Goal: Task Accomplishment & Management: Manage account settings

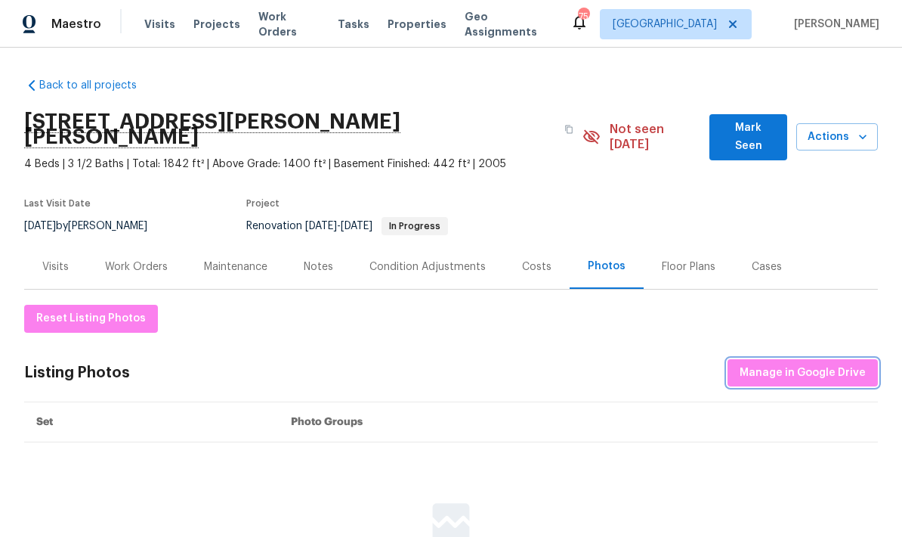
click at [802, 364] on span "Manage in Google Drive" at bounding box center [803, 373] width 126 height 19
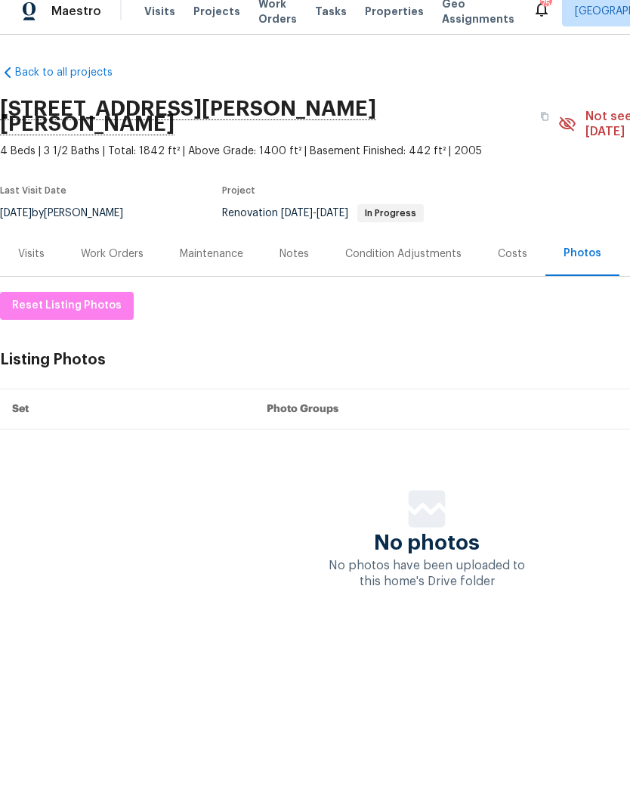
click at [119, 259] on div "Work Orders" at bounding box center [112, 266] width 63 height 15
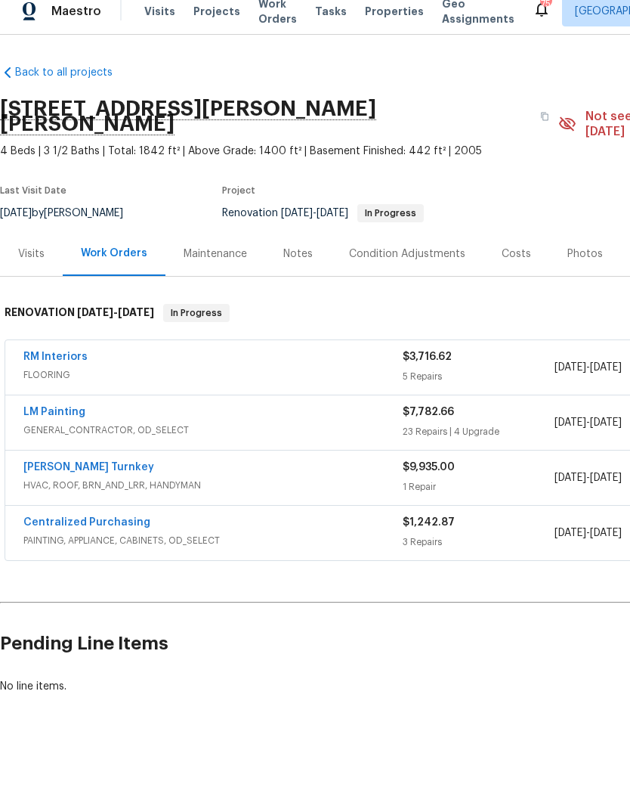
click at [44, 364] on link "RM Interiors" at bounding box center [55, 369] width 64 height 11
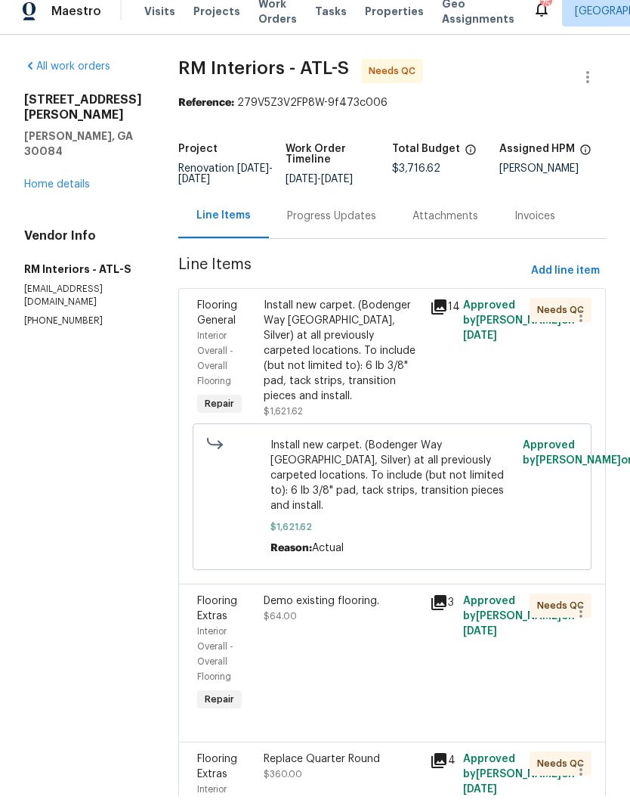
scroll to position [13, 0]
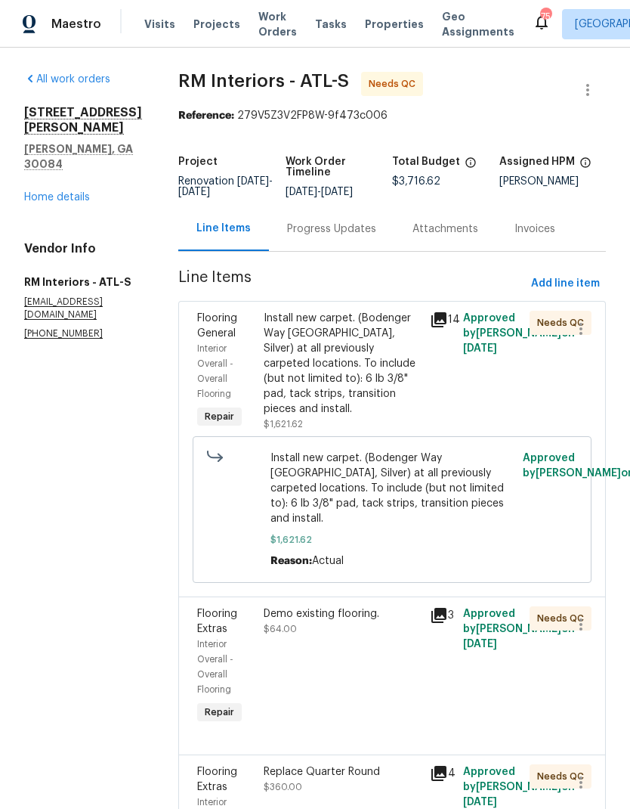
click at [355, 345] on div "Install new carpet. (Bodenger Way 945 Winter Ash, Silver) at all previously car…" at bounding box center [342, 364] width 157 height 106
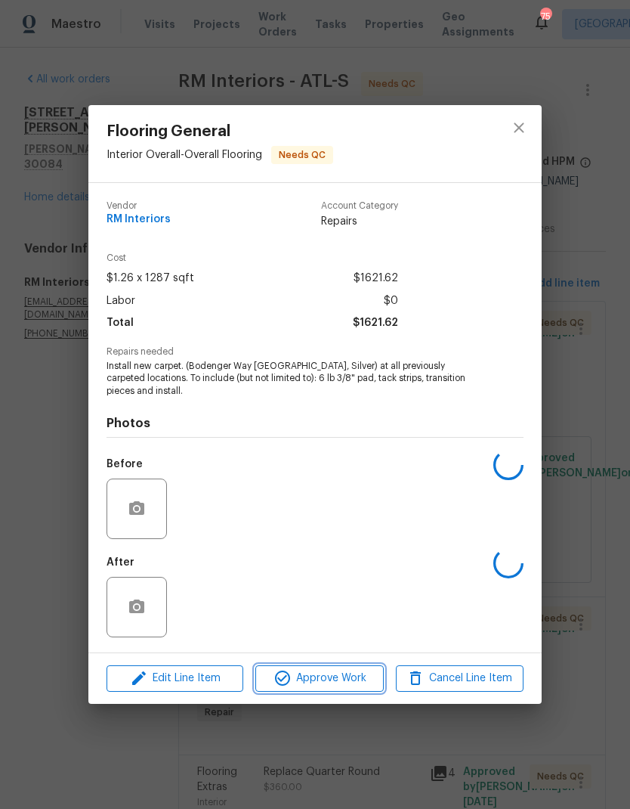
click at [344, 536] on span "Approve Work" at bounding box center [319, 678] width 119 height 19
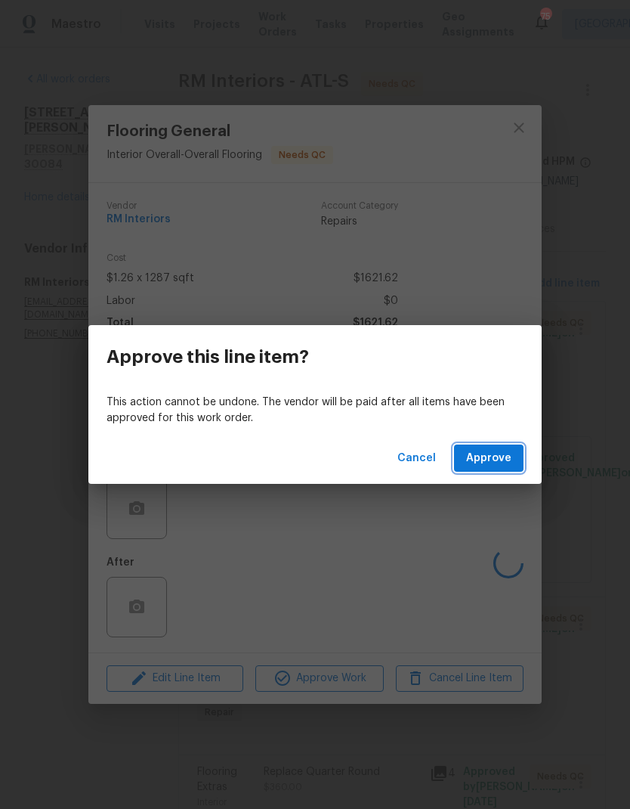
click at [496, 453] on span "Approve" at bounding box center [488, 458] width 45 height 19
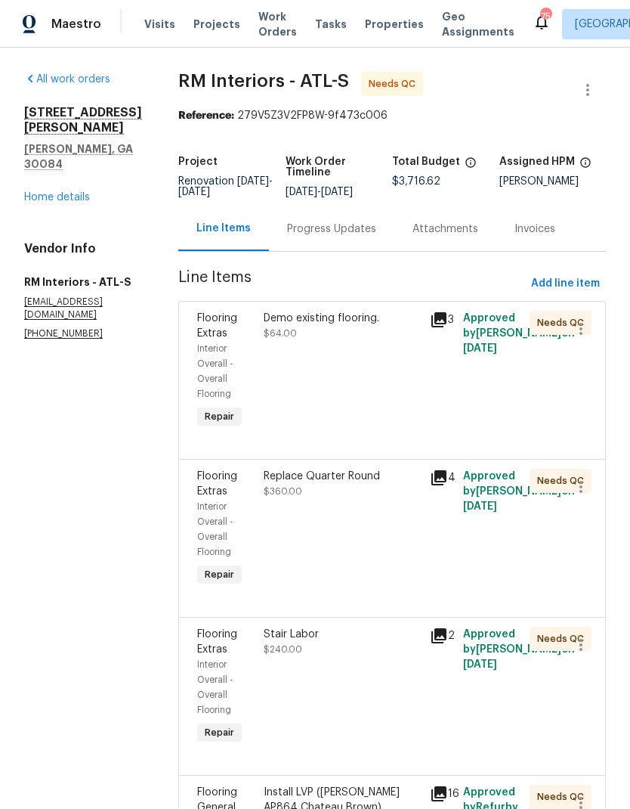
click at [314, 356] on div "Demo existing flooring. $64.00" at bounding box center [342, 371] width 166 height 130
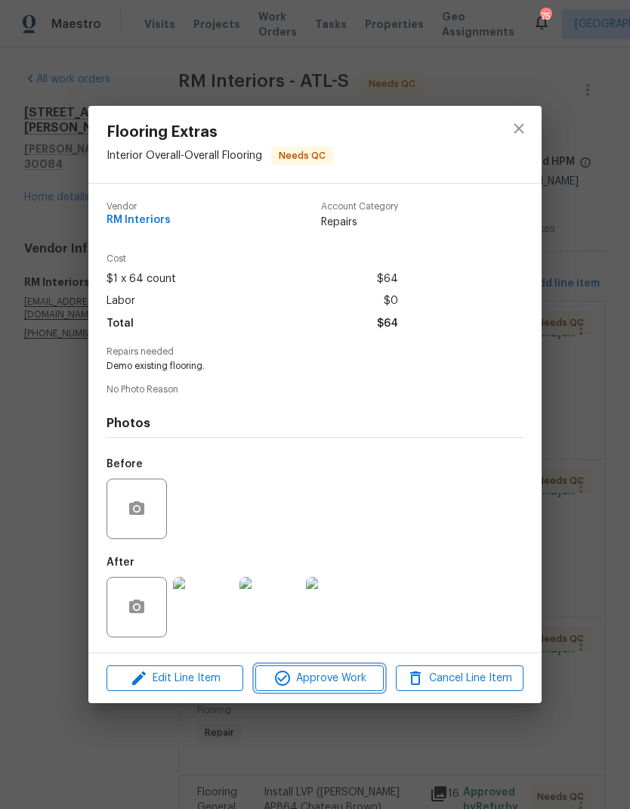
click at [345, 536] on button "Approve Work" at bounding box center [319, 678] width 128 height 26
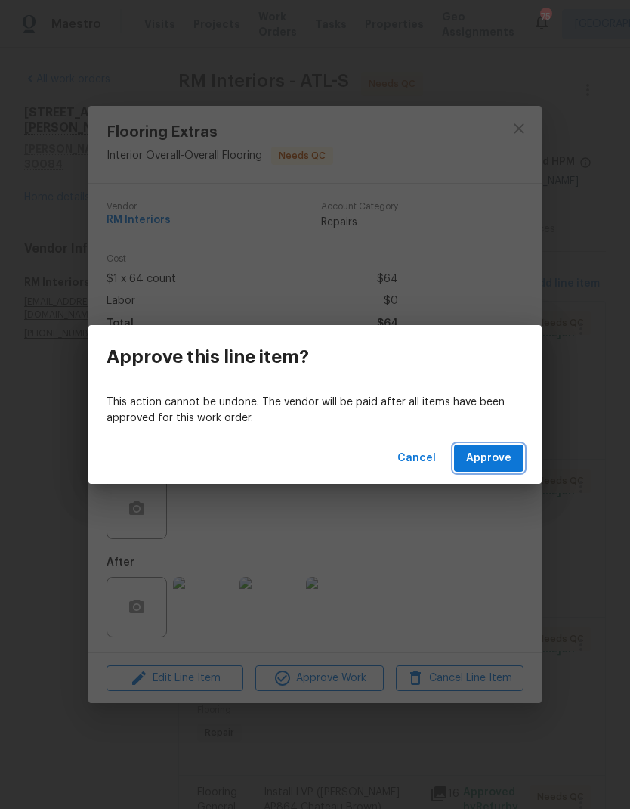
click at [489, 463] on span "Approve" at bounding box center [488, 458] width 45 height 19
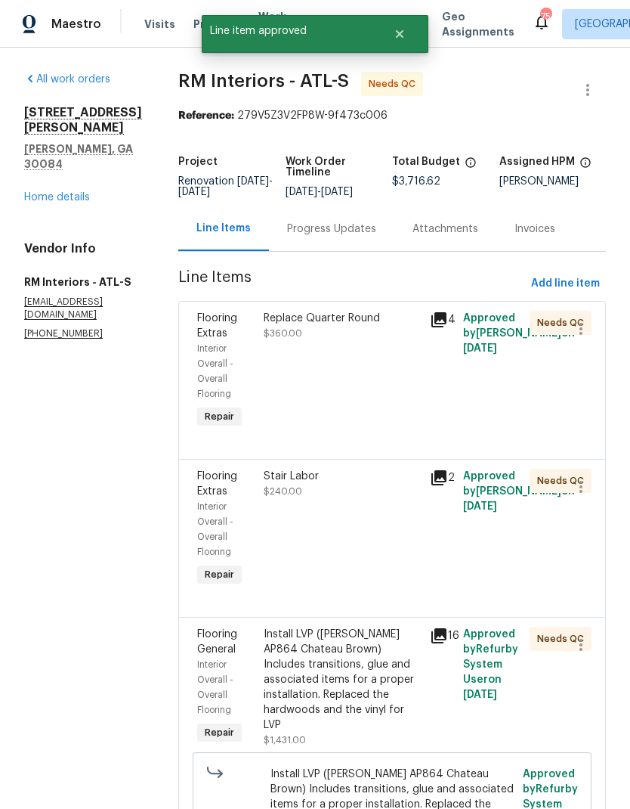
click at [342, 388] on div "Replace Quarter Round $360.00" at bounding box center [342, 371] width 166 height 130
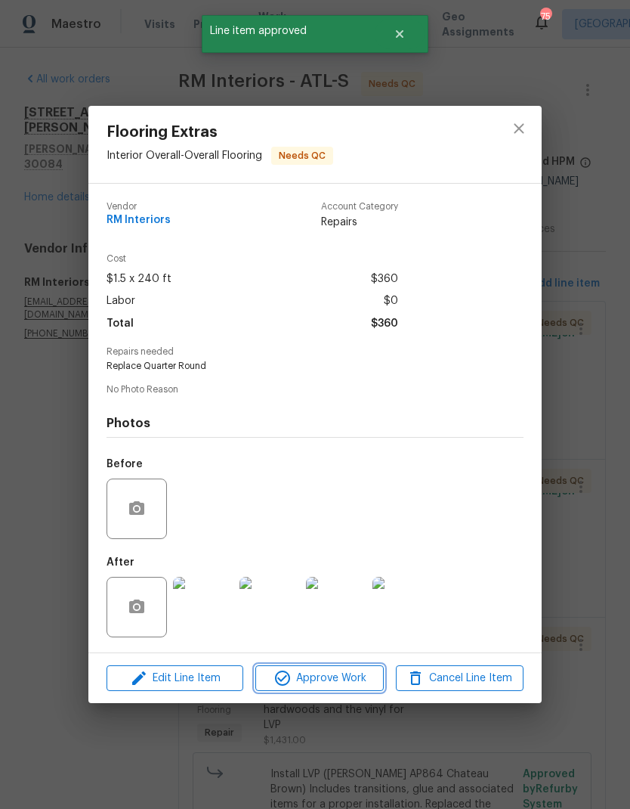
click at [333, 536] on span "Approve Work" at bounding box center [319, 678] width 119 height 19
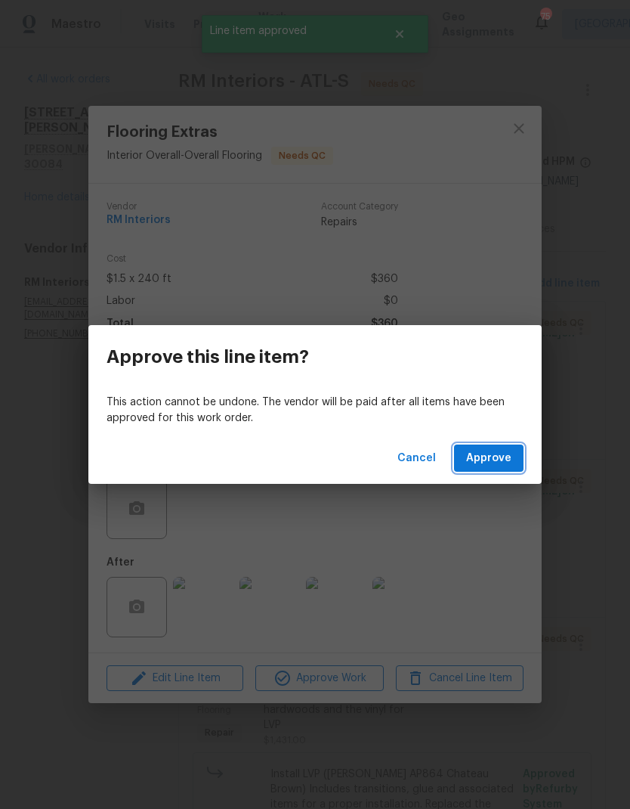
click at [491, 453] on span "Approve" at bounding box center [488, 458] width 45 height 19
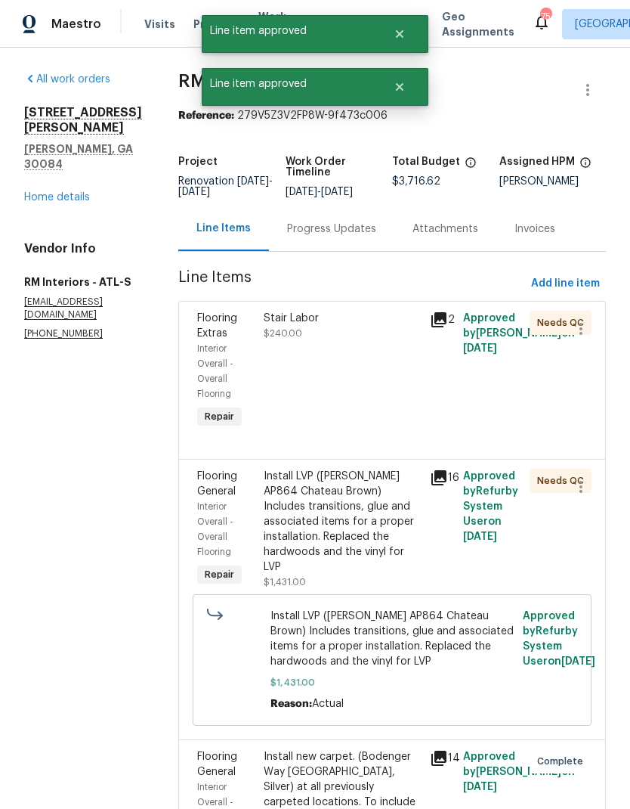
click at [322, 370] on div "Stair Labor $240.00" at bounding box center [342, 371] width 166 height 130
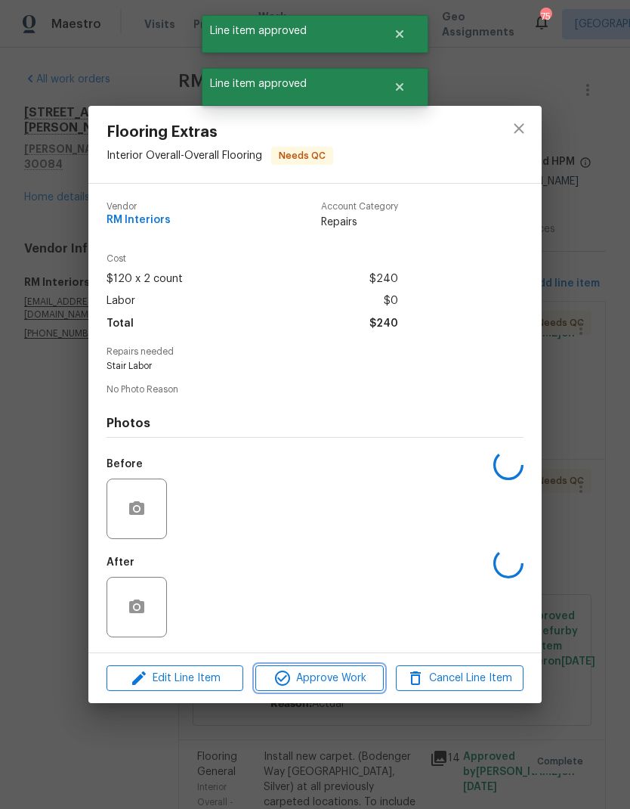
click at [330, 536] on span "Approve Work" at bounding box center [319, 678] width 119 height 19
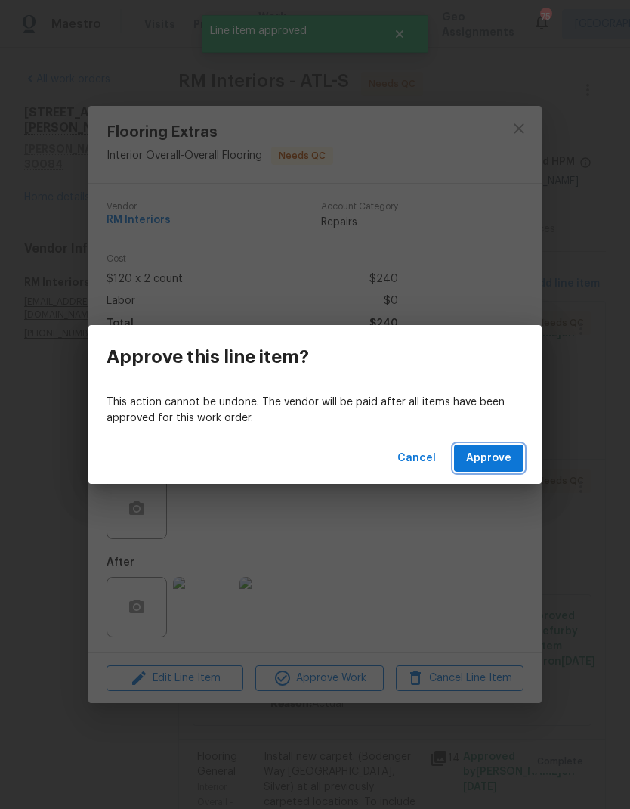
click at [500, 467] on button "Approve" at bounding box center [489, 458] width 70 height 28
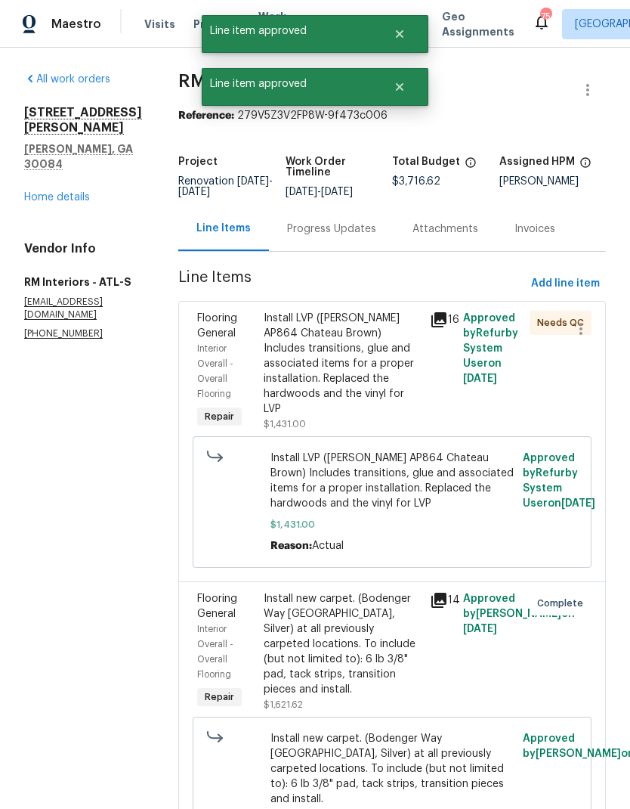
click at [338, 354] on div "Install LVP (Knighton AP864 Chateau Brown) Includes transitions, glue and assoc…" at bounding box center [342, 364] width 157 height 106
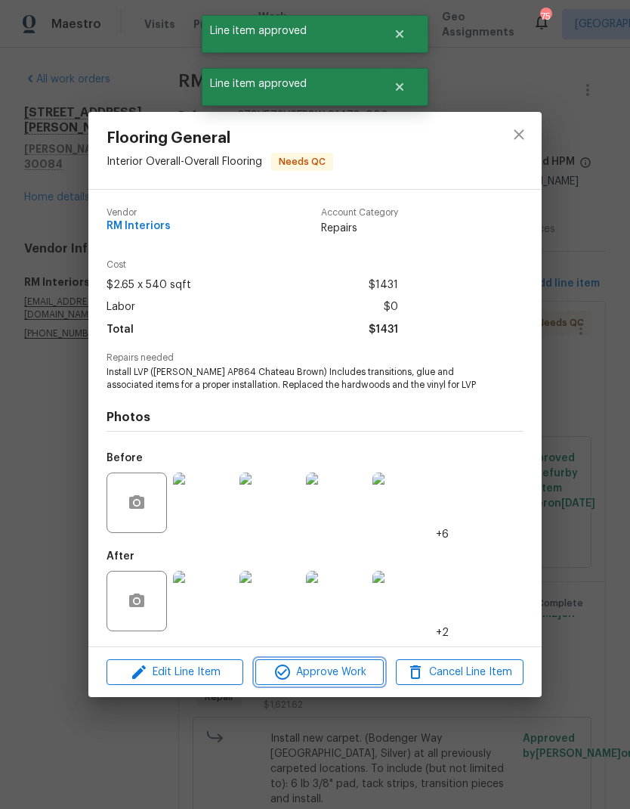
click at [334, 536] on span "Approve Work" at bounding box center [319, 672] width 119 height 19
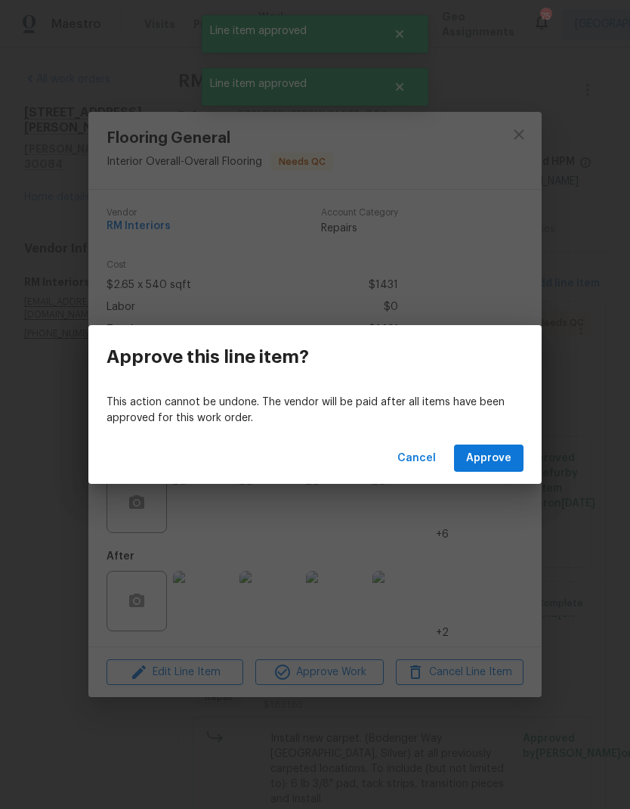
click at [501, 447] on button "Approve" at bounding box center [489, 458] width 70 height 28
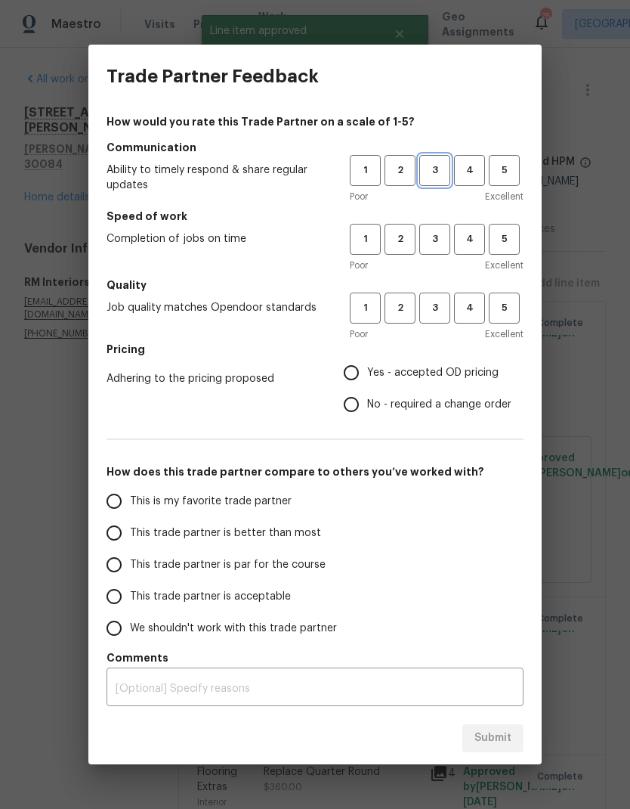
click at [438, 161] on button "3" at bounding box center [434, 170] width 31 height 31
click at [440, 236] on span "3" at bounding box center [435, 239] width 28 height 17
click at [439, 315] on span "3" at bounding box center [435, 307] width 28 height 17
click at [360, 373] on input "Yes - accepted OD pricing" at bounding box center [352, 373] width 32 height 32
radio input "true"
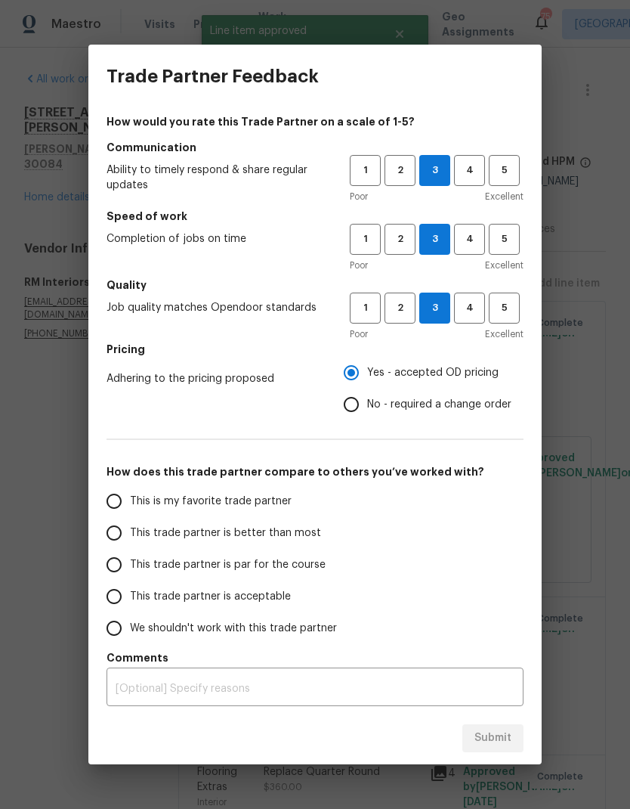
click at [223, 502] on span "This is my favorite trade partner" at bounding box center [211, 502] width 162 height 16
click at [130, 502] on input "This is my favorite trade partner" at bounding box center [114, 501] width 32 height 32
click at [487, 536] on span "Submit" at bounding box center [493, 738] width 37 height 19
radio input "true"
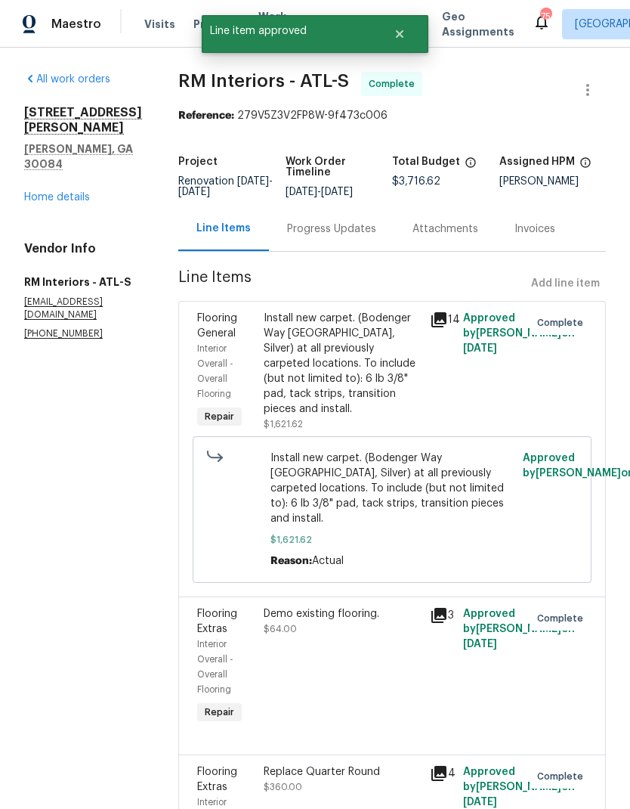
radio input "false"
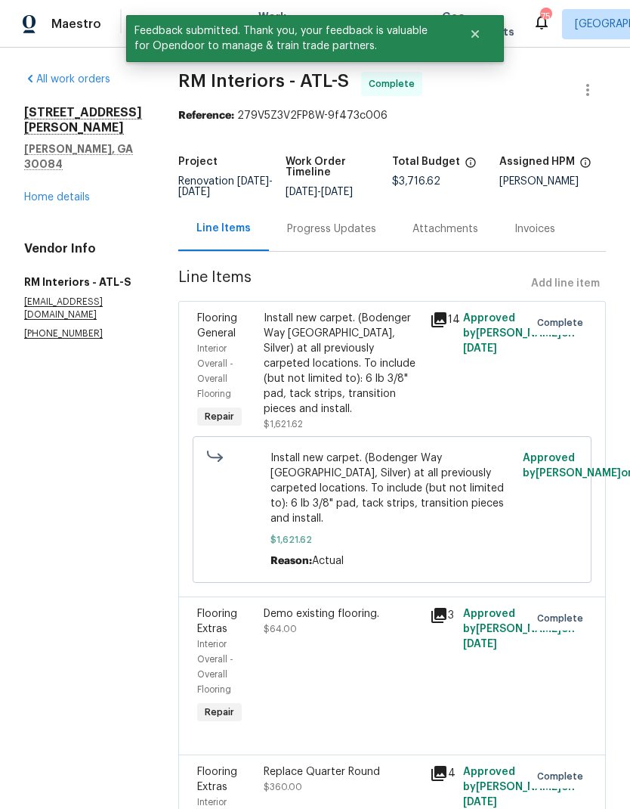
scroll to position [0, 0]
click at [59, 192] on link "Home details" at bounding box center [57, 197] width 66 height 11
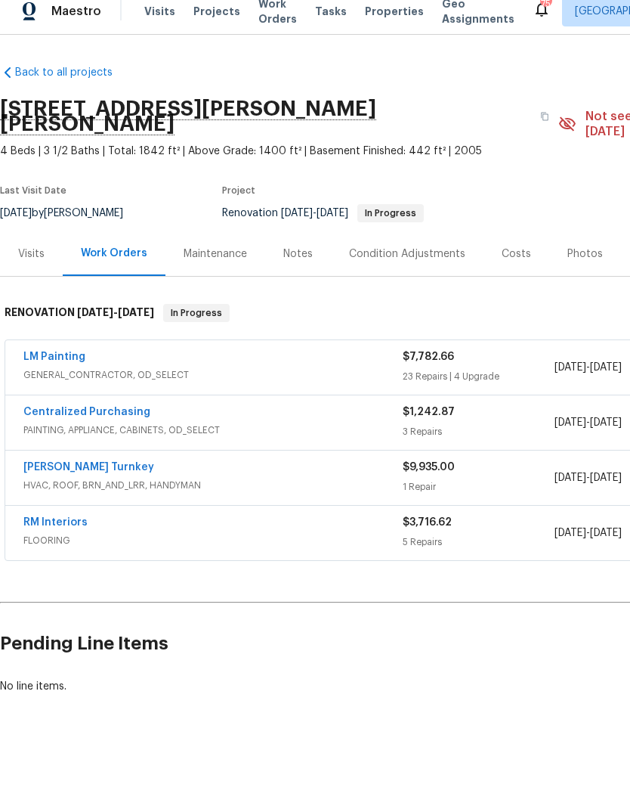
click at [50, 364] on link "LM Painting" at bounding box center [54, 369] width 62 height 11
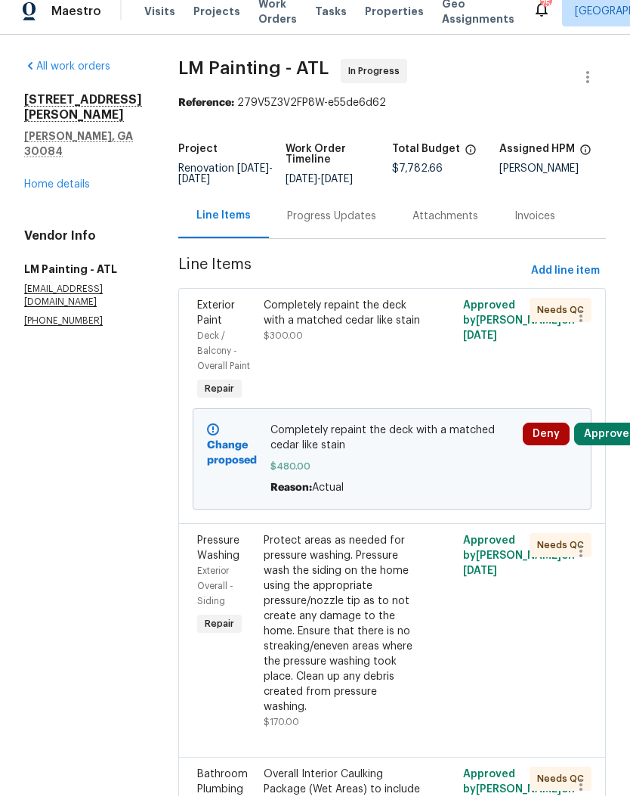
scroll to position [13, 0]
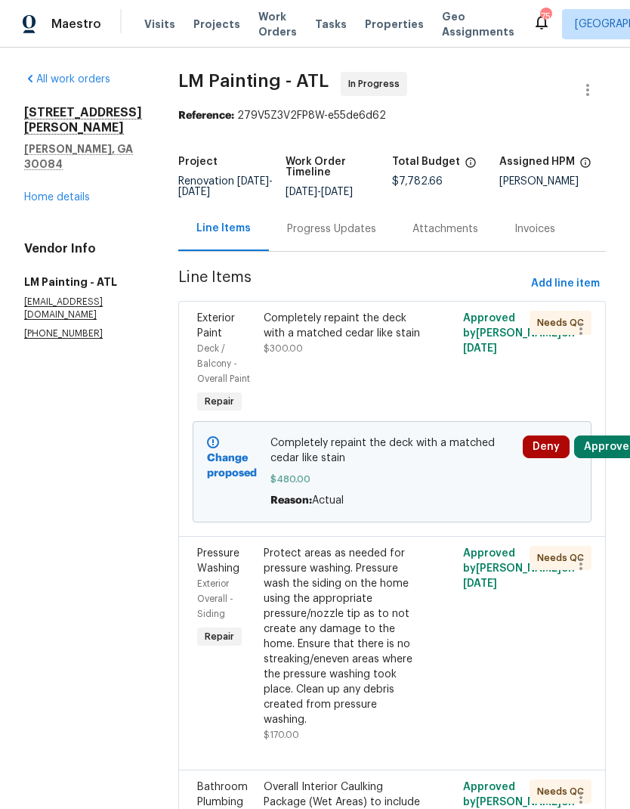
click at [344, 221] on div "Progress Updates" at bounding box center [331, 228] width 89 height 15
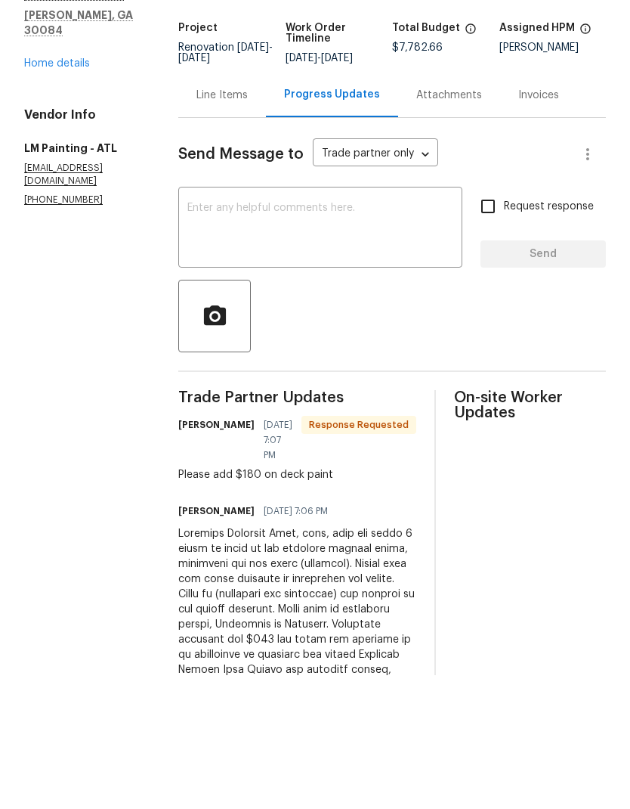
click at [248, 221] on div "Line Items" at bounding box center [222, 228] width 51 height 15
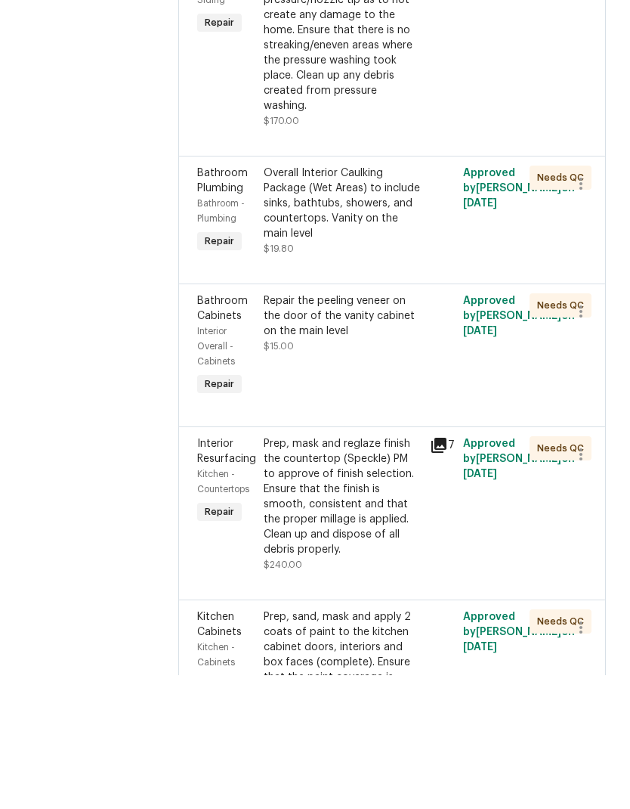
scroll to position [481, 0]
click at [401, 426] on div "Repair the peeling veneer on the door of the vanity cabinet on the main level" at bounding box center [342, 448] width 157 height 45
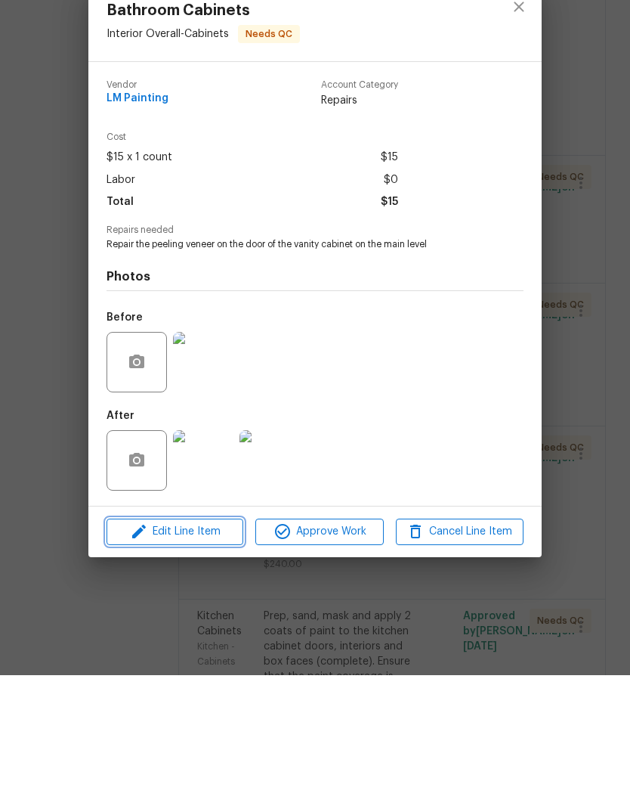
click at [206, 536] on span "Edit Line Item" at bounding box center [175, 665] width 128 height 19
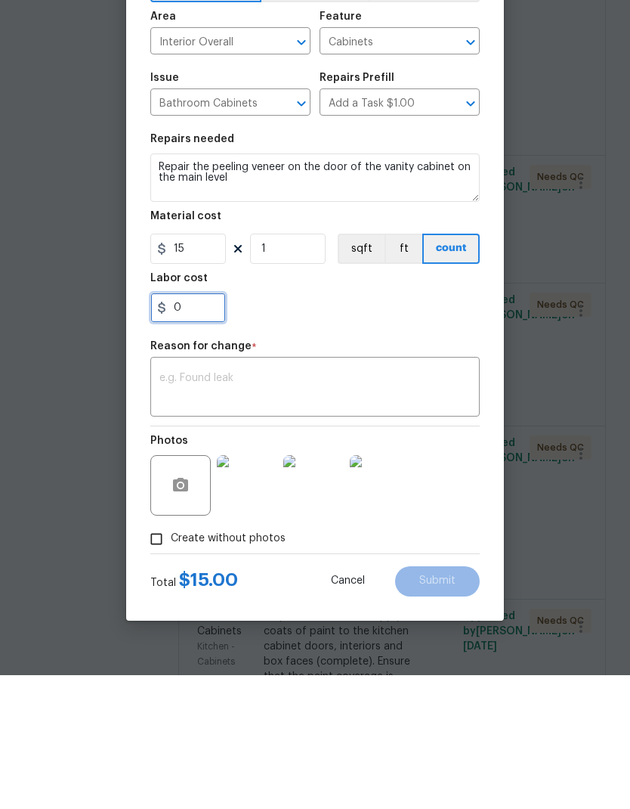
click at [197, 426] on input "0" at bounding box center [188, 441] width 76 height 30
type input "280"
click at [317, 506] on textarea at bounding box center [314, 522] width 311 height 32
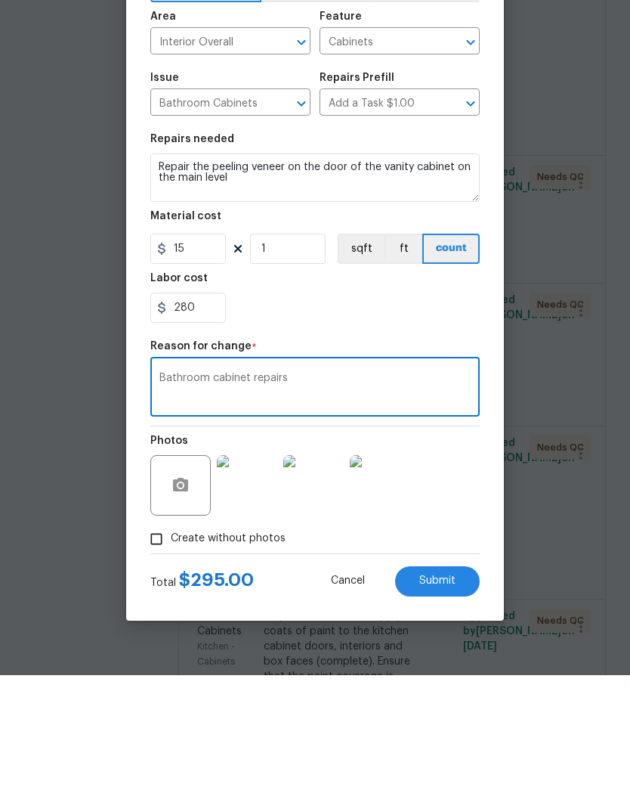
type textarea "Bathroom cabinet repairs"
click at [437, 536] on span "Submit" at bounding box center [437, 714] width 36 height 11
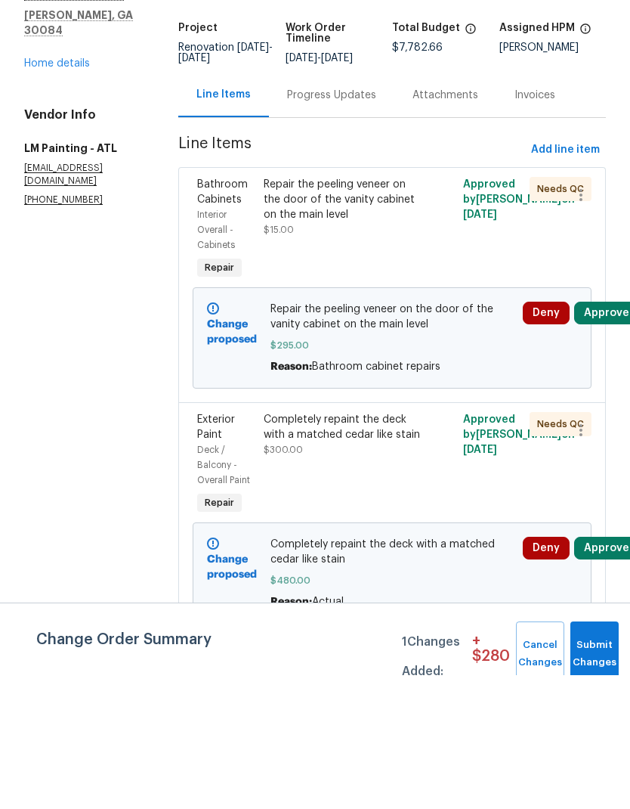
scroll to position [60, 0]
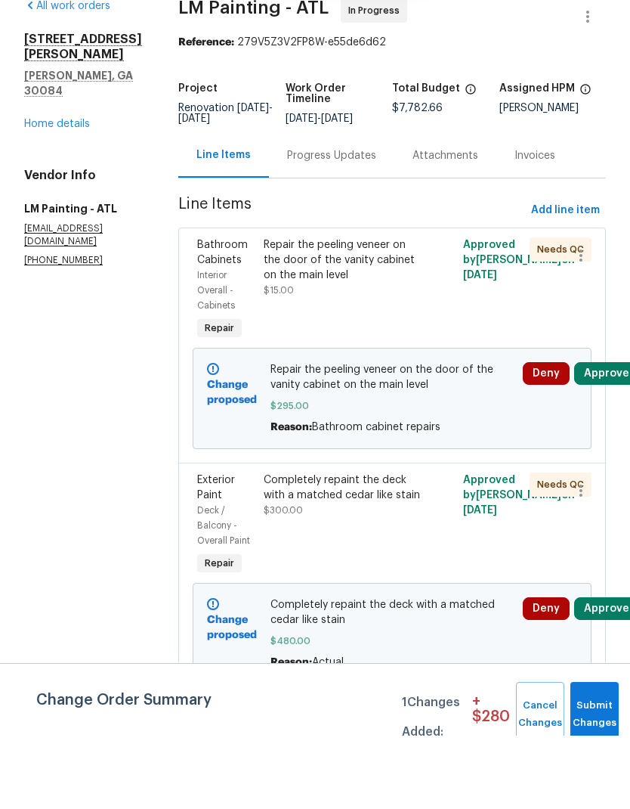
click at [351, 221] on div "Progress Updates" at bounding box center [331, 228] width 89 height 15
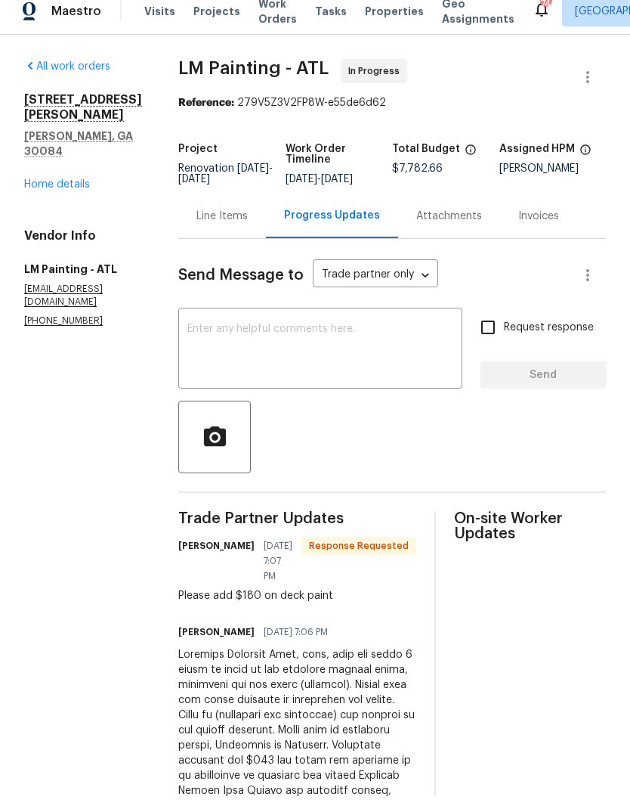
click at [248, 221] on div "Line Items" at bounding box center [222, 228] width 51 height 15
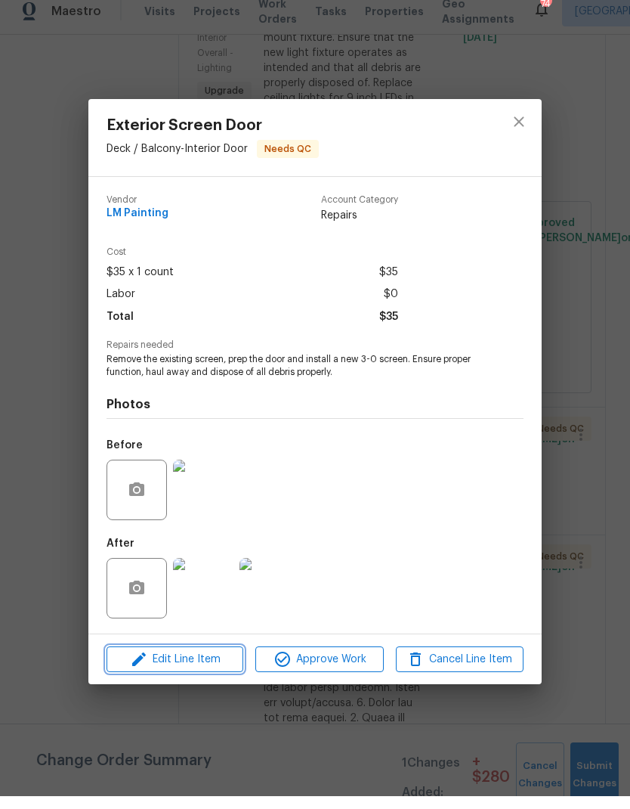
click at [203, 536] on span "Edit Line Item" at bounding box center [175, 672] width 128 height 19
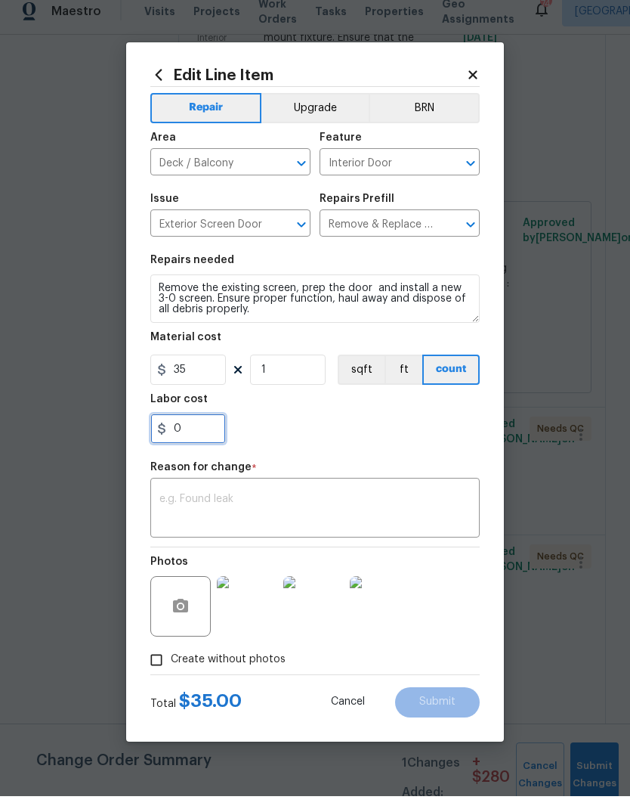
click at [204, 435] on input "0" at bounding box center [188, 441] width 76 height 30
type input "75"
click at [345, 510] on textarea at bounding box center [314, 522] width 311 height 32
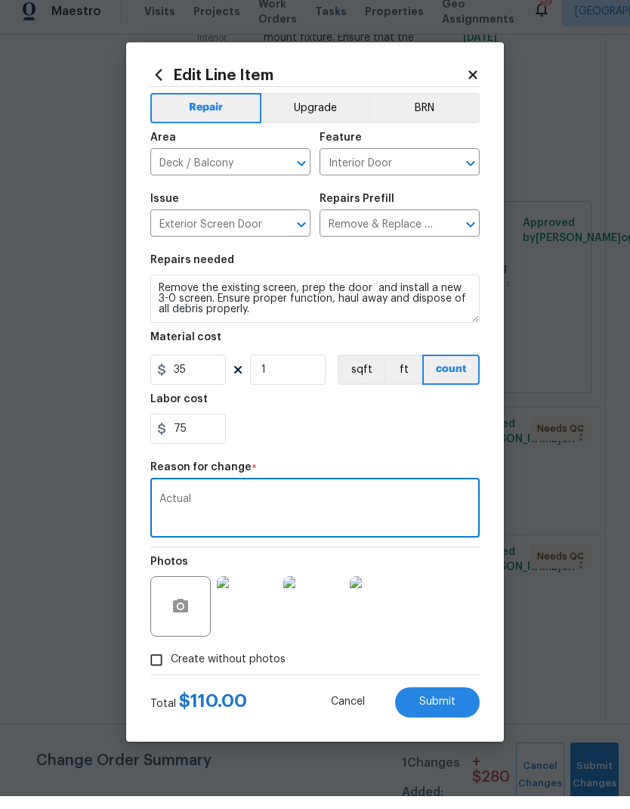
type textarea "Actual"
click at [435, 536] on span "Submit" at bounding box center [437, 714] width 36 height 11
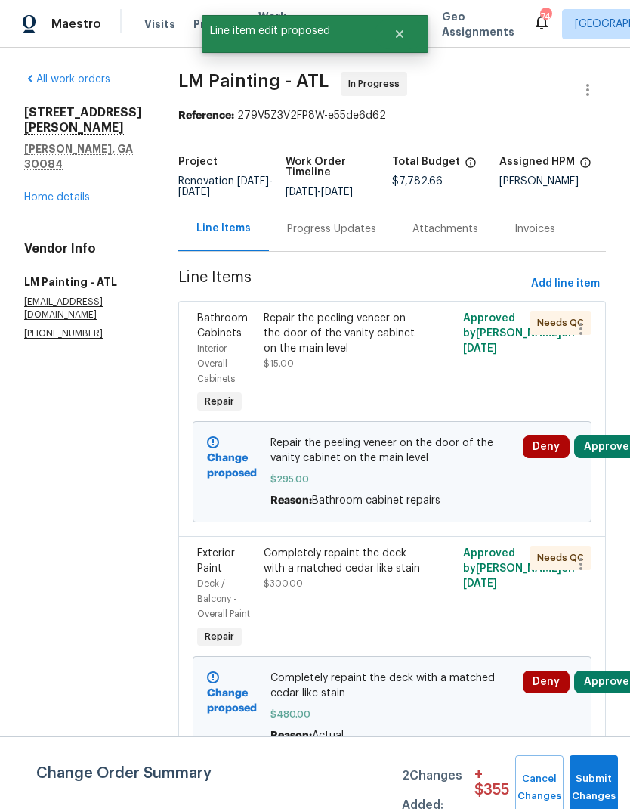
click at [357, 226] on div "Progress Updates" at bounding box center [331, 228] width 89 height 15
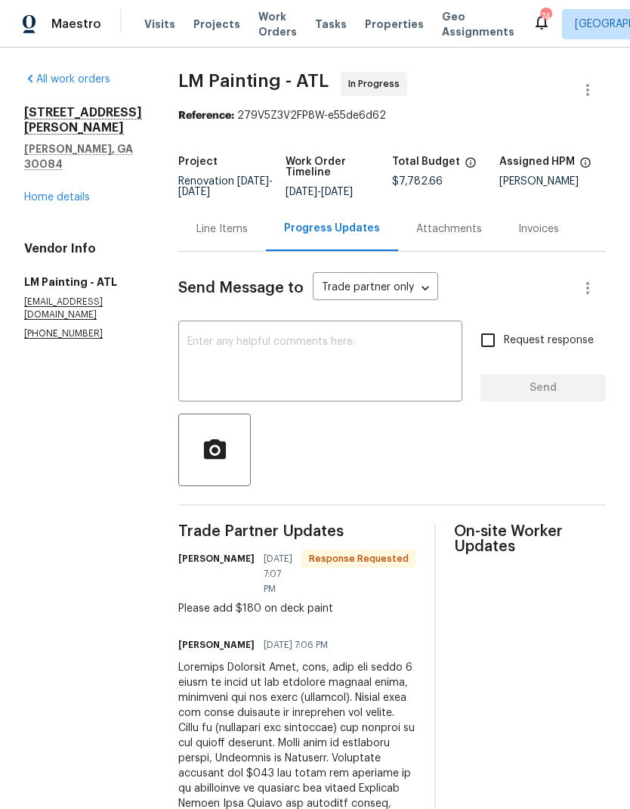
click at [248, 228] on div "Line Items" at bounding box center [222, 228] width 51 height 15
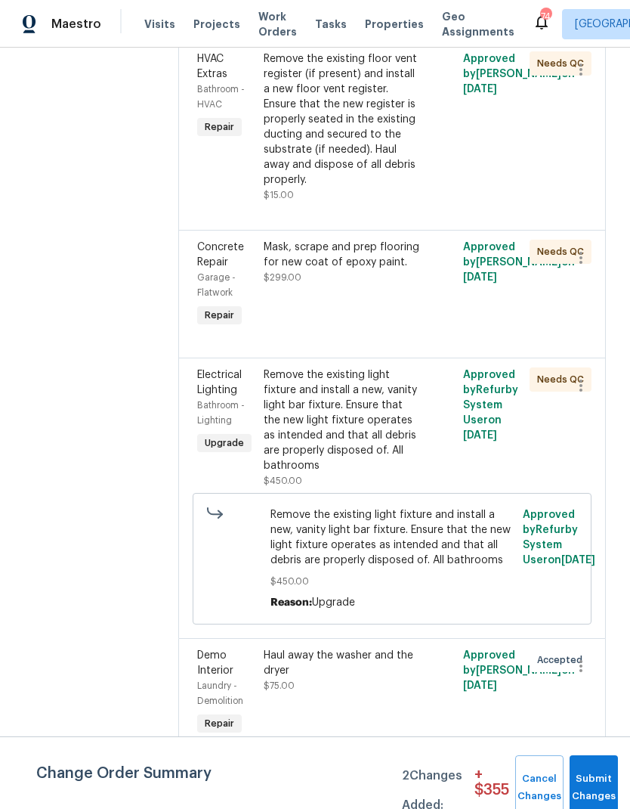
click at [376, 187] on div "Remove the existing floor vent register (if present) and install a new floor ve…" at bounding box center [342, 119] width 157 height 136
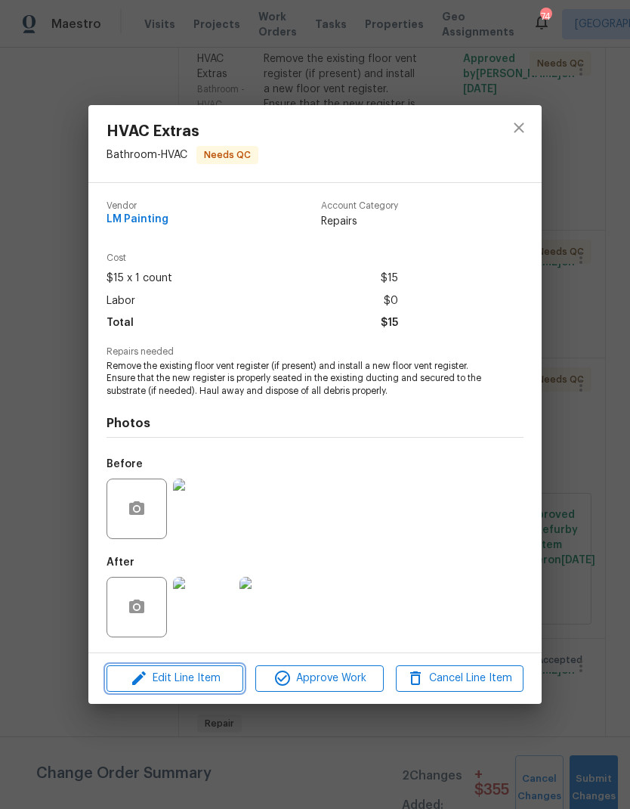
click at [200, 536] on span "Edit Line Item" at bounding box center [175, 678] width 128 height 19
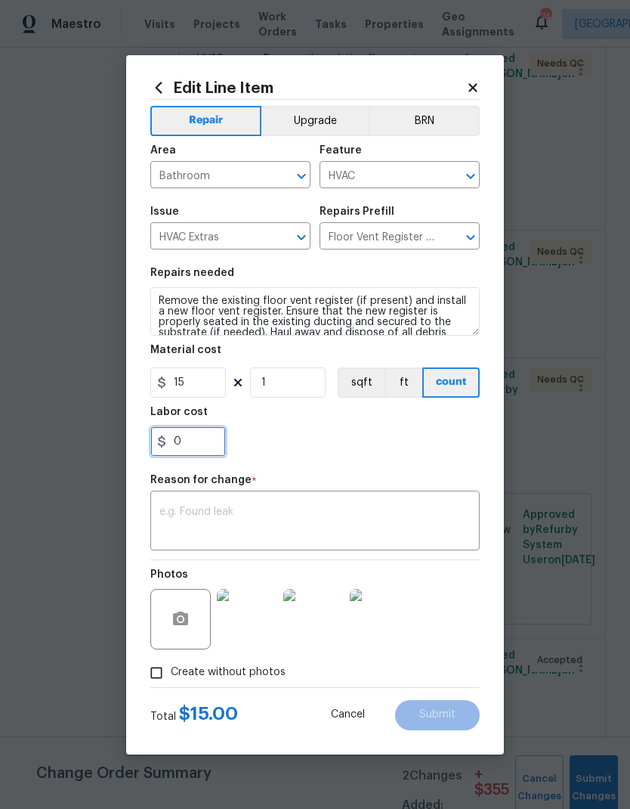
click at [203, 449] on input "0" at bounding box center [188, 441] width 76 height 30
type input "12"
click at [366, 516] on textarea at bounding box center [314, 522] width 311 height 32
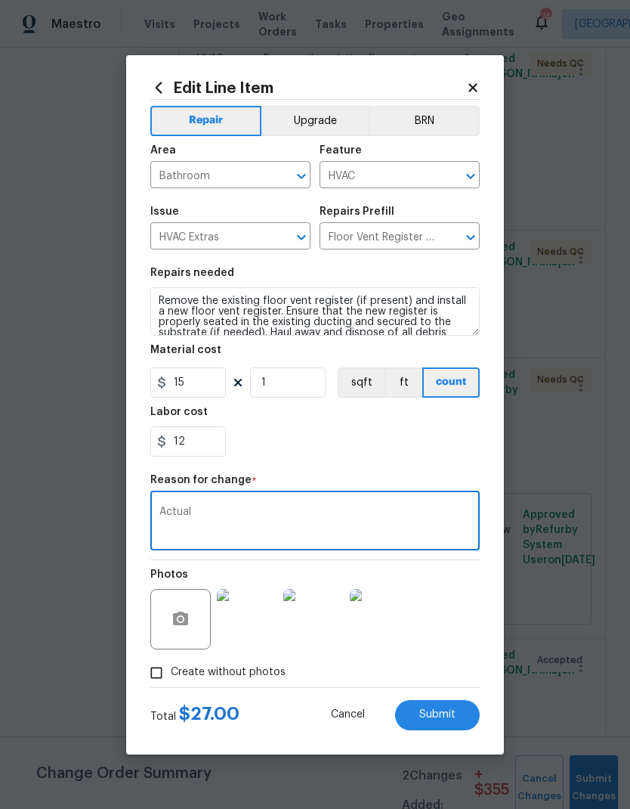
type textarea "Actual"
click at [435, 536] on span "Submit" at bounding box center [437, 714] width 36 height 11
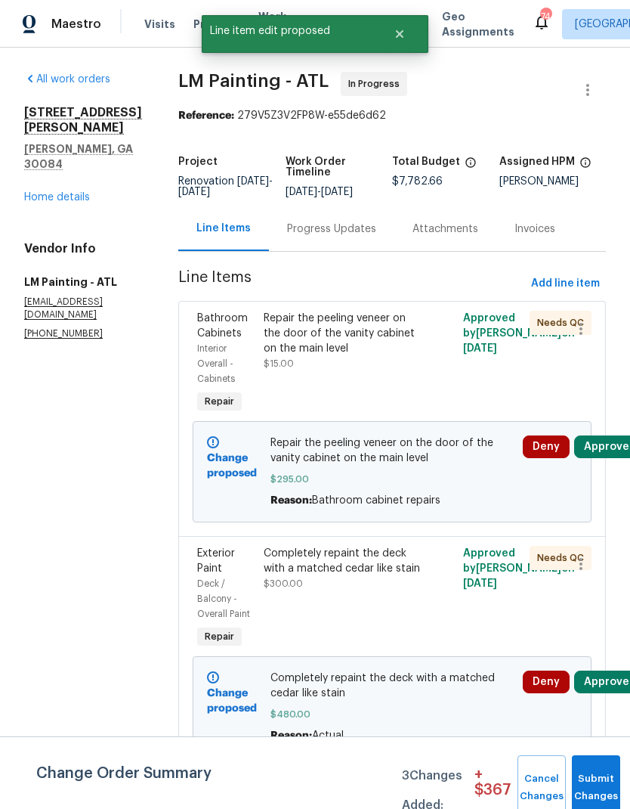
click at [344, 243] on div "Progress Updates" at bounding box center [331, 228] width 125 height 45
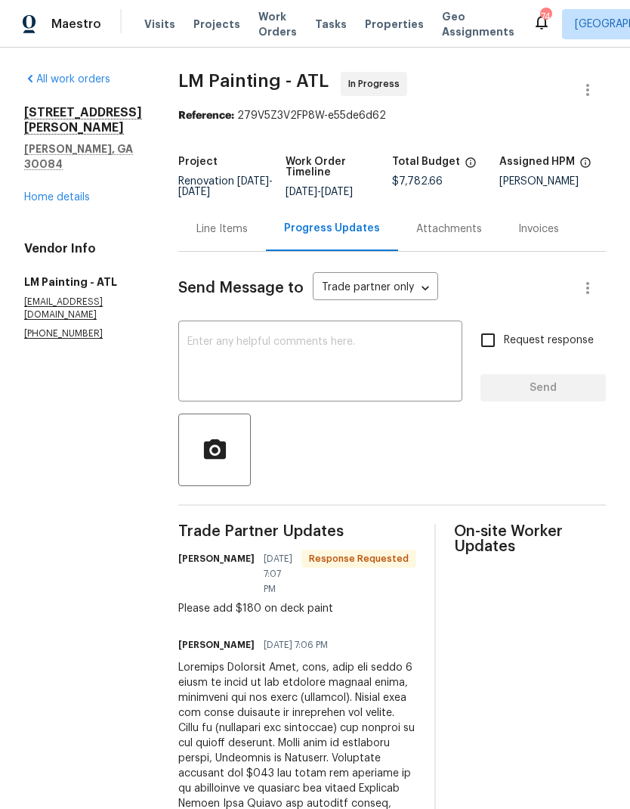
click at [248, 226] on div "Line Items" at bounding box center [222, 228] width 51 height 15
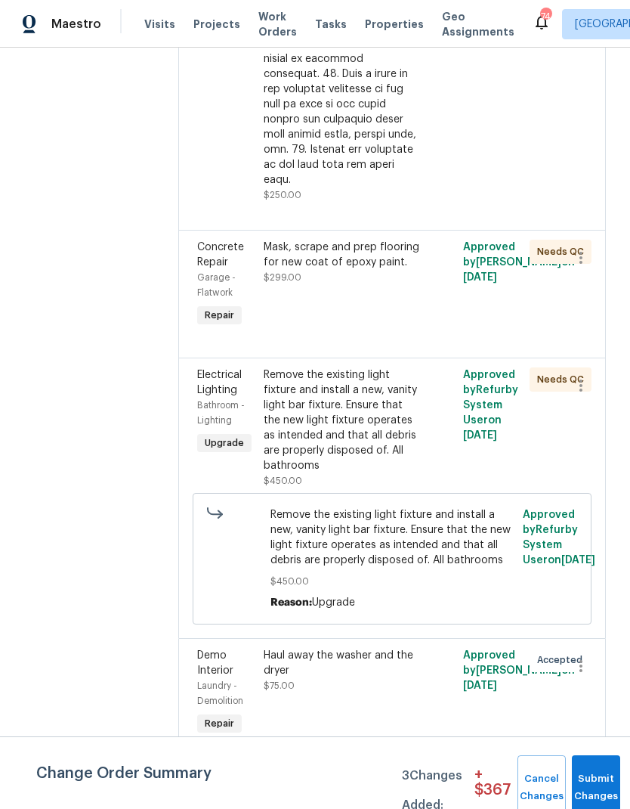
click at [402, 270] on div "Mask, scrape and prep flooring for new coat of epoxy paint." at bounding box center [342, 255] width 157 height 30
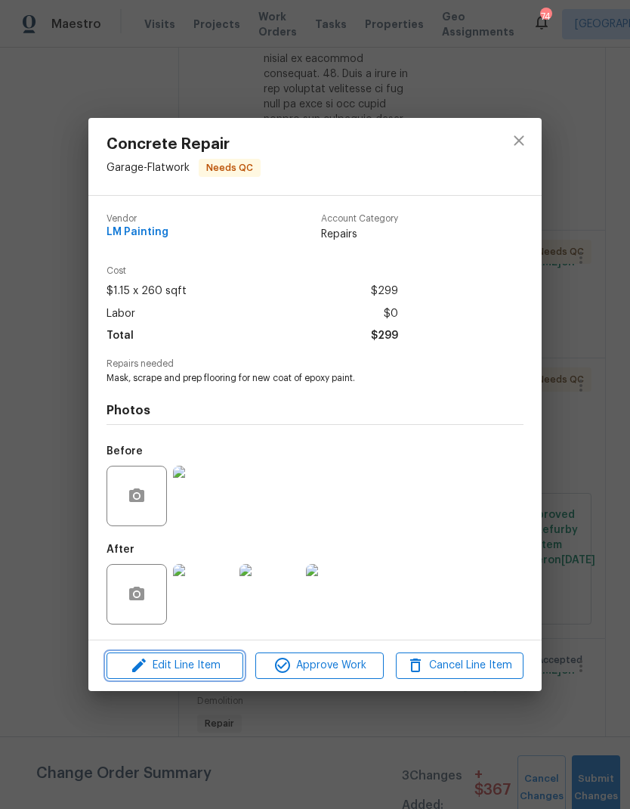
click at [203, 536] on span "Edit Line Item" at bounding box center [175, 665] width 128 height 19
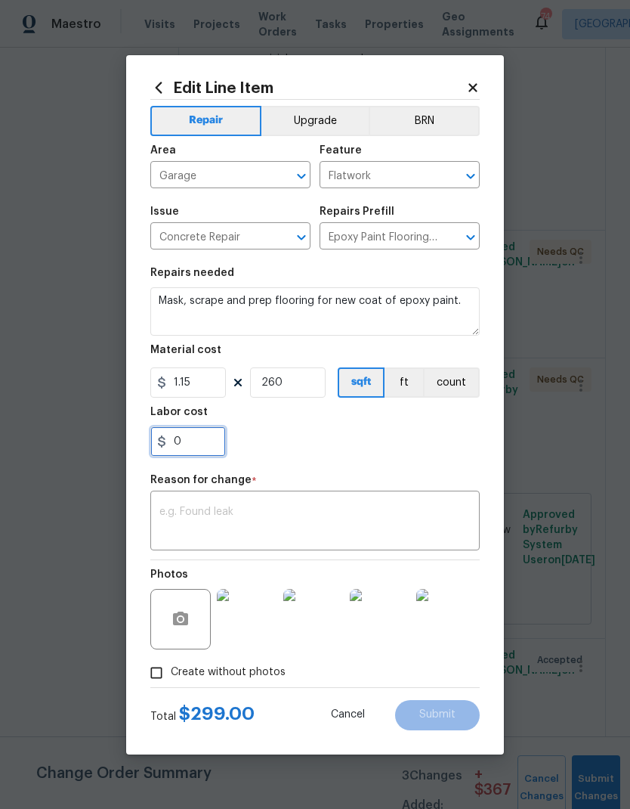
click at [212, 436] on input "0" at bounding box center [188, 441] width 76 height 30
type input "125"
click at [324, 512] on textarea at bounding box center [314, 522] width 311 height 32
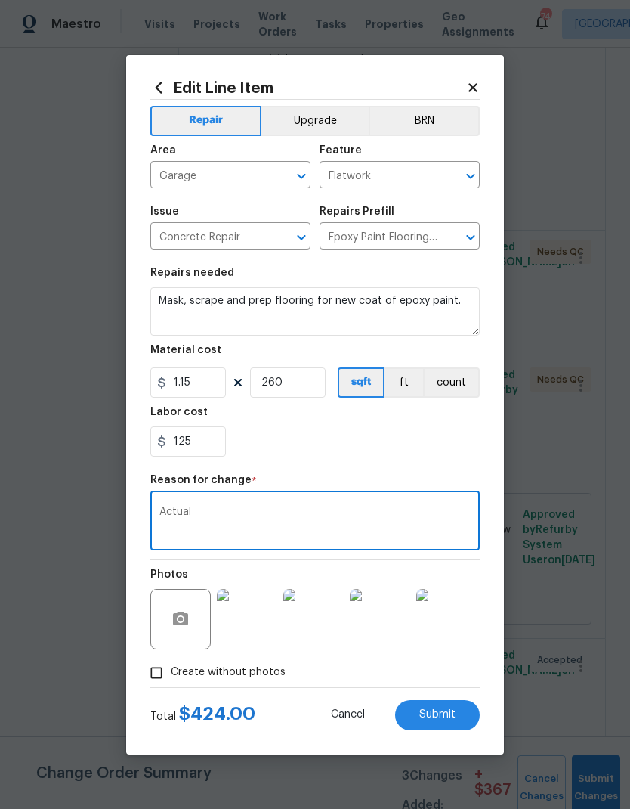
type textarea "Actual"
click at [448, 536] on span "Submit" at bounding box center [437, 714] width 36 height 11
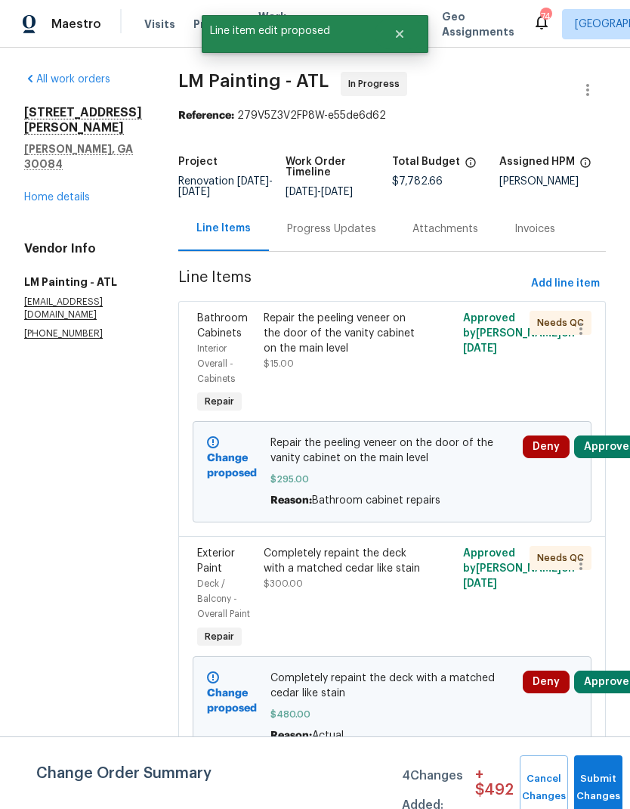
click at [354, 230] on div "Progress Updates" at bounding box center [331, 228] width 89 height 15
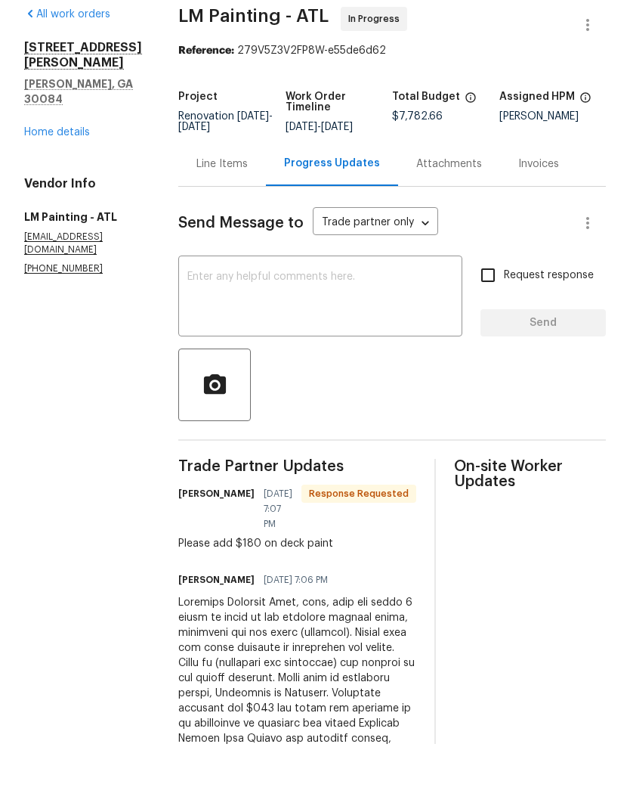
click at [248, 221] on div "Line Items" at bounding box center [222, 228] width 51 height 15
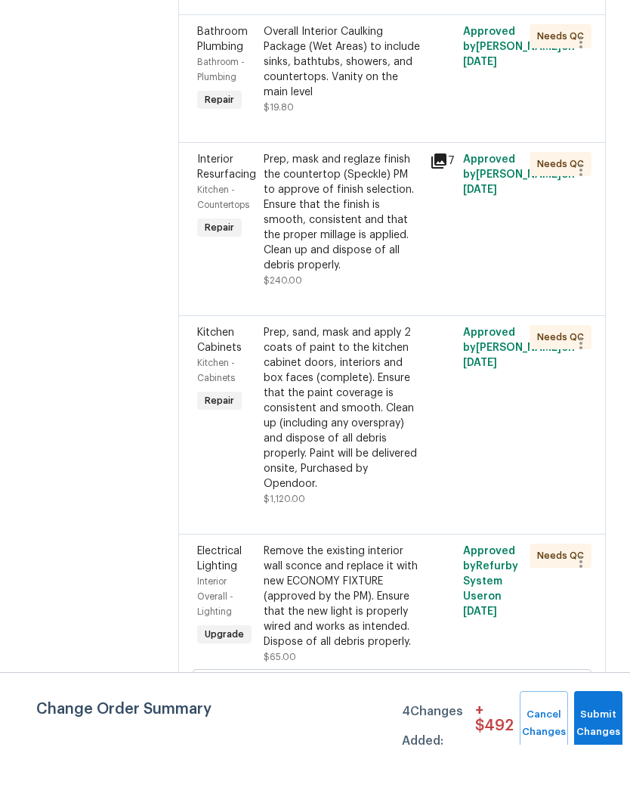
click at [373, 135] on div "Overall Interior Caulking Package (Wet Areas) to include sinks, bathtubs, showe…" at bounding box center [342, 126] width 157 height 76
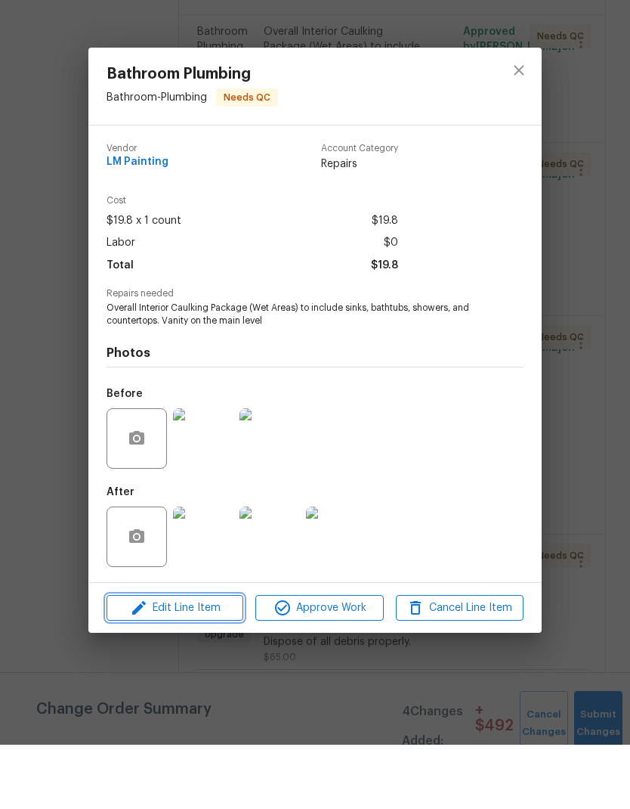
click at [209, 536] on span "Edit Line Item" at bounding box center [175, 672] width 128 height 19
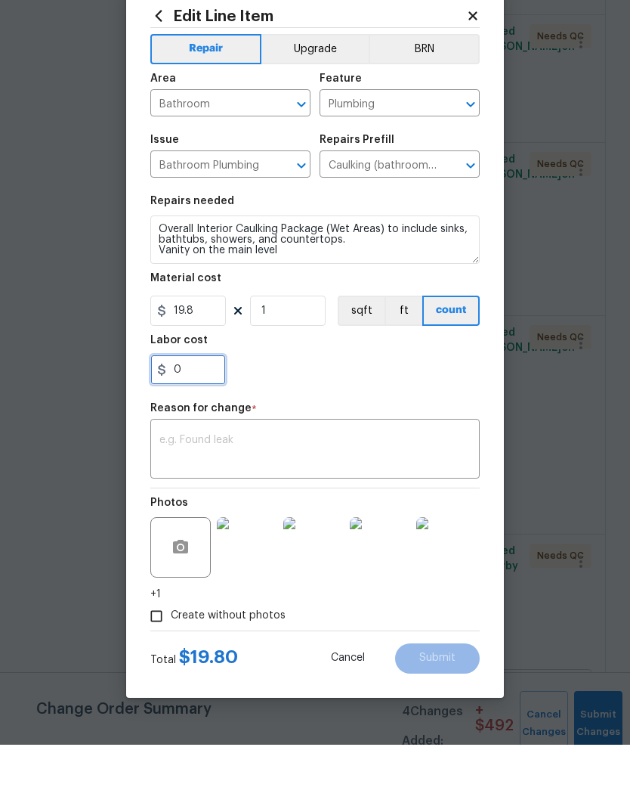
click at [208, 419] on input "0" at bounding box center [188, 434] width 76 height 30
type input "95"
click at [280, 499] on textarea at bounding box center [314, 515] width 311 height 32
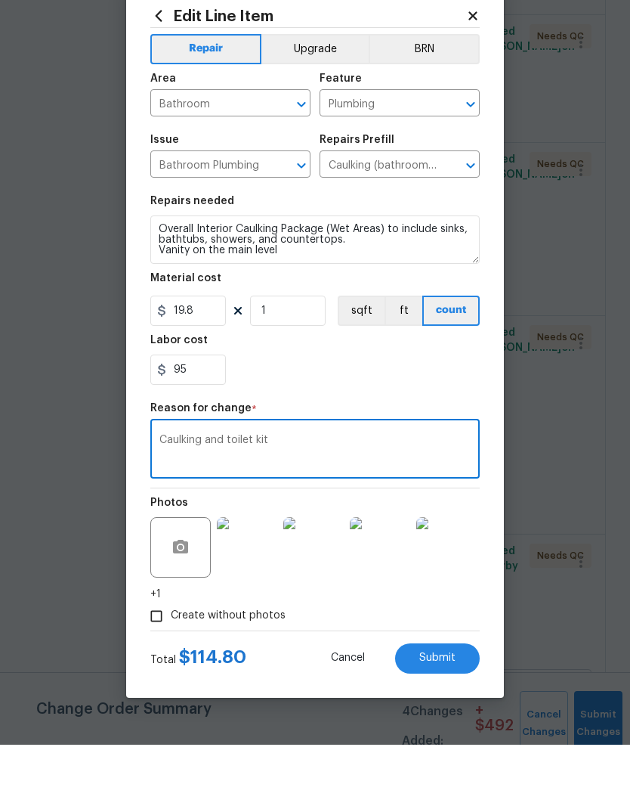
type textarea "Caulking and toilet kit"
click at [435, 536] on button "Submit" at bounding box center [437, 722] width 85 height 30
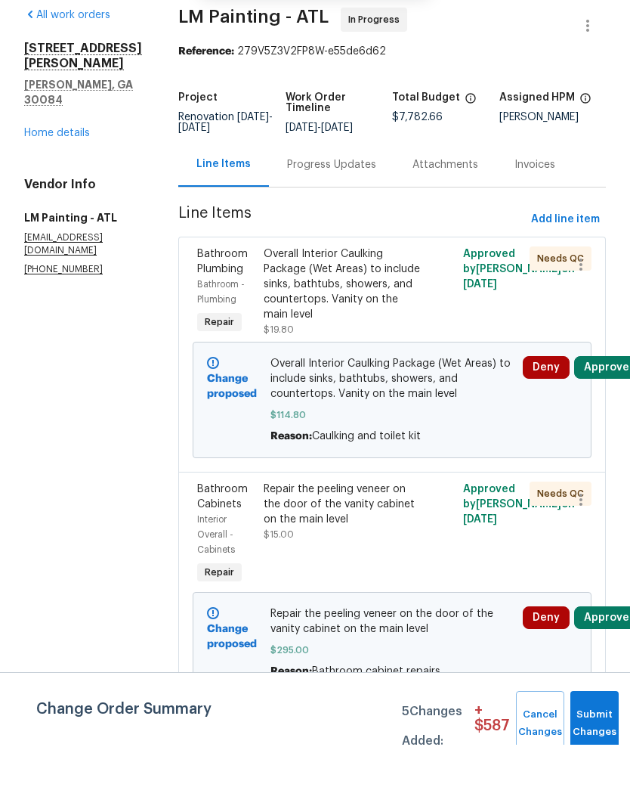
scroll to position [60, 0]
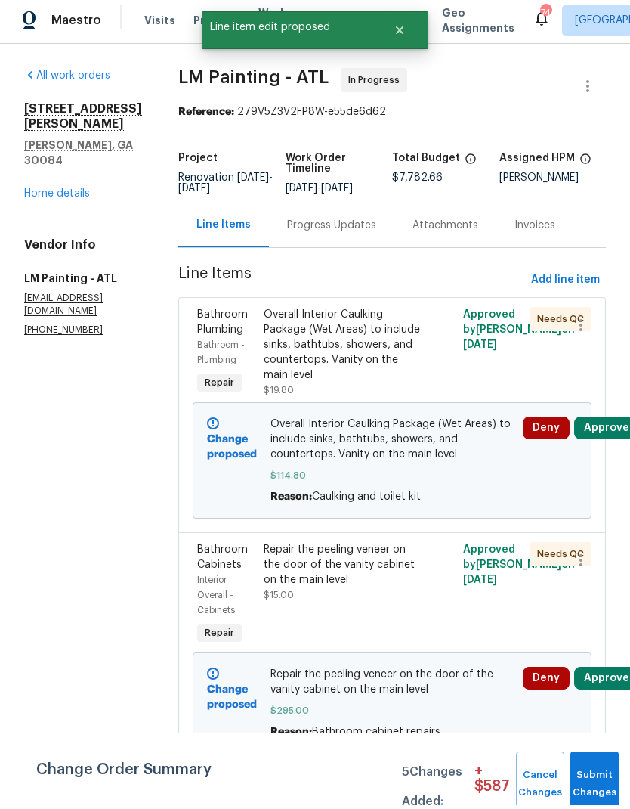
click at [358, 221] on div "Progress Updates" at bounding box center [331, 228] width 89 height 15
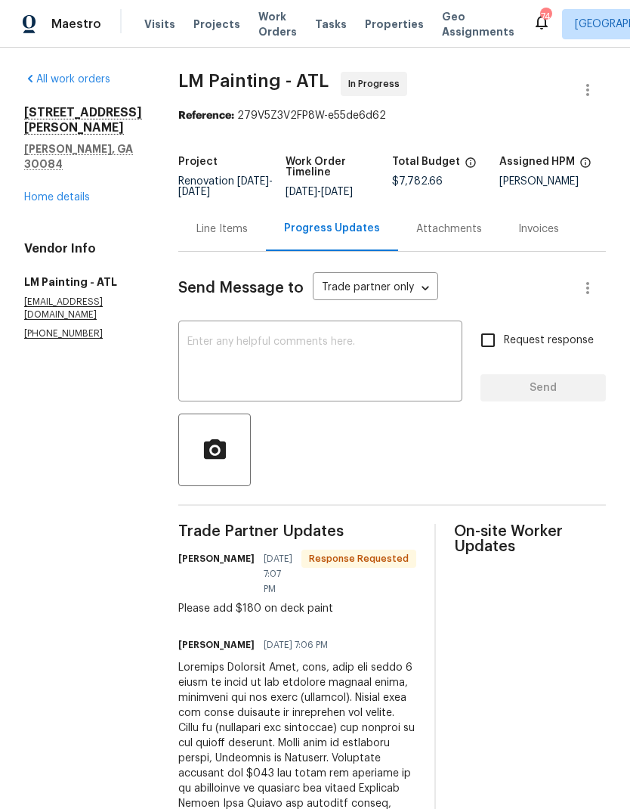
click at [248, 234] on div "Line Items" at bounding box center [222, 228] width 51 height 15
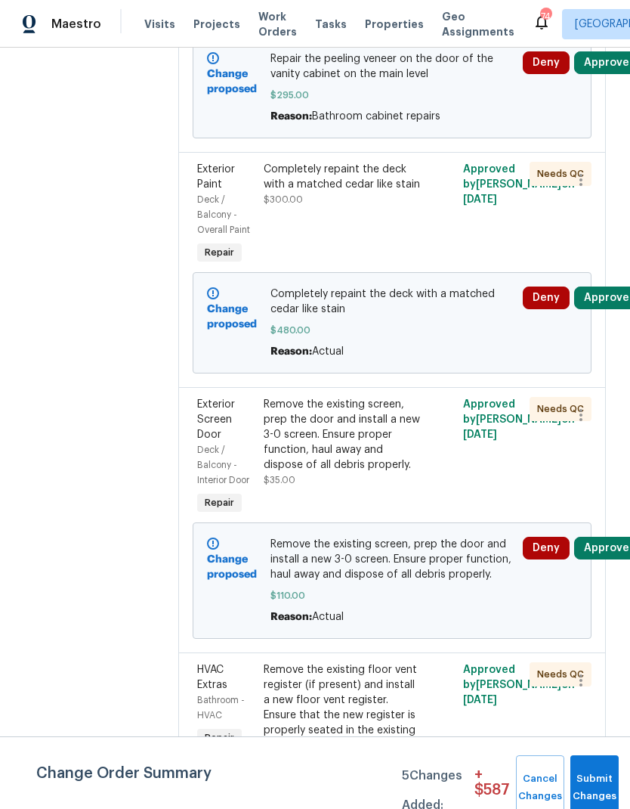
scroll to position [620, 0]
click at [368, 239] on div "Completely repaint the deck with a matched cedar like stain $300.00" at bounding box center [342, 213] width 166 height 115
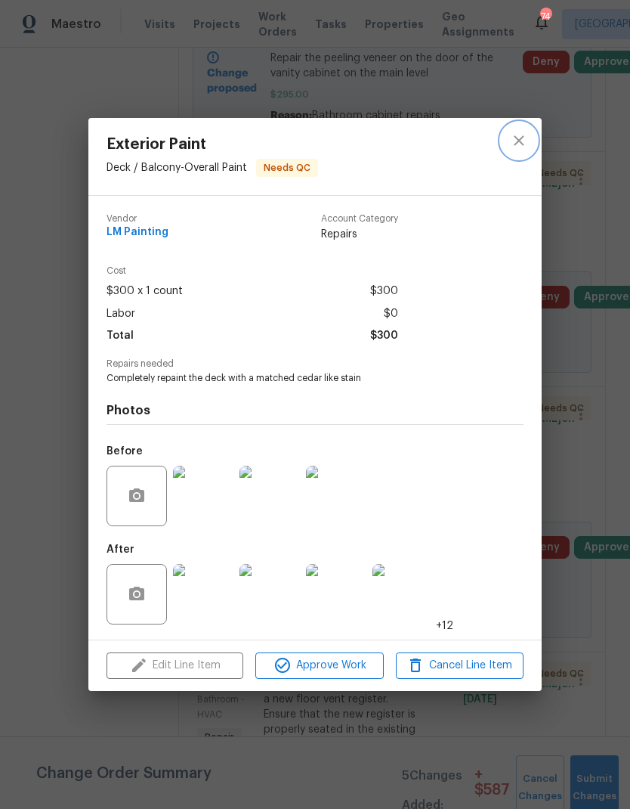
click at [514, 141] on icon "close" at bounding box center [519, 141] width 18 height 18
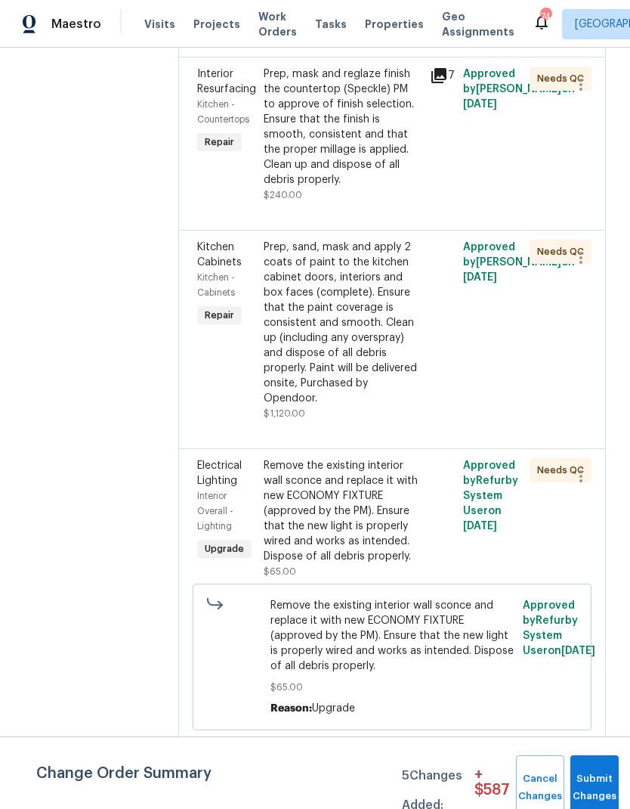
scroll to position [2011, 0]
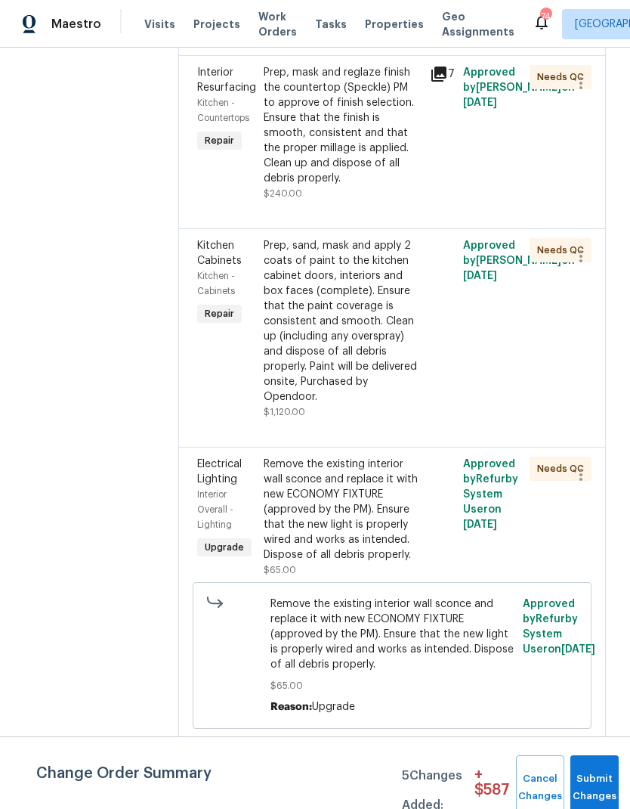
click at [386, 186] on div "Prep, mask and reglaze finish the countertop (Speckle) PM to approve of finish …" at bounding box center [342, 125] width 157 height 121
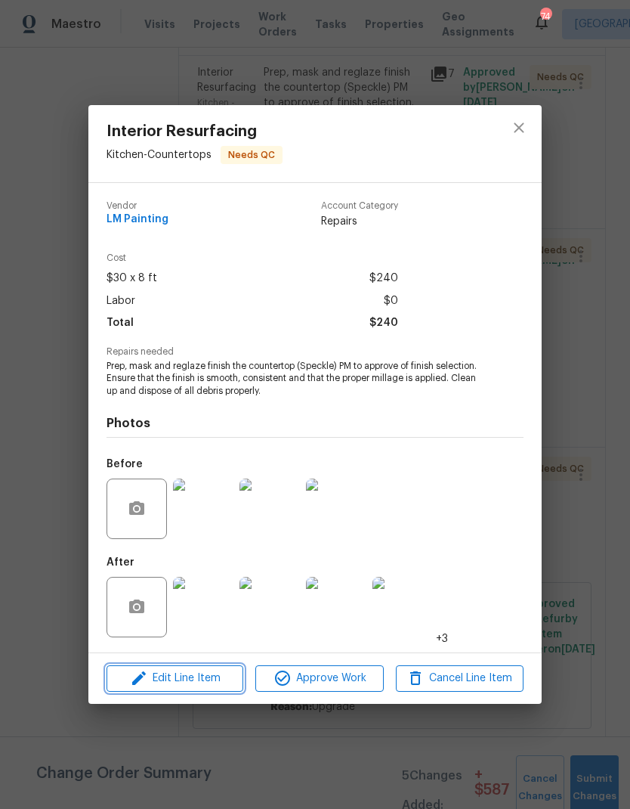
click at [210, 536] on span "Edit Line Item" at bounding box center [175, 678] width 128 height 19
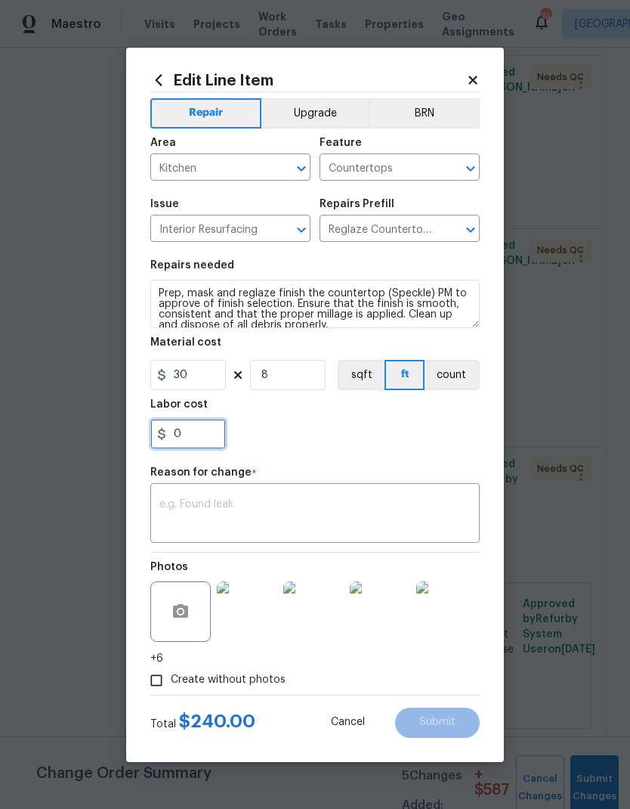
click at [208, 440] on input "0" at bounding box center [188, 434] width 76 height 30
type input "120"
click at [317, 507] on textarea at bounding box center [314, 515] width 311 height 32
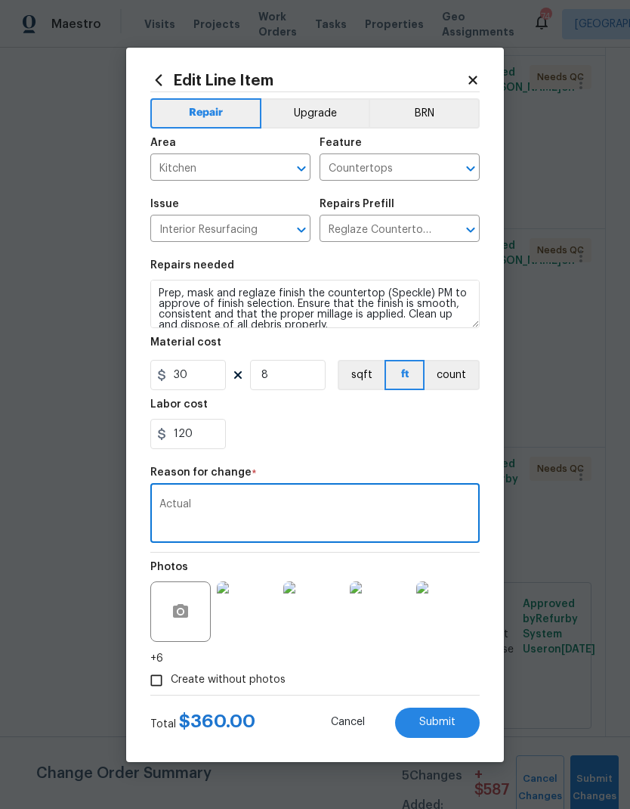
type textarea "Actual"
click at [438, 536] on span "Submit" at bounding box center [437, 722] width 36 height 11
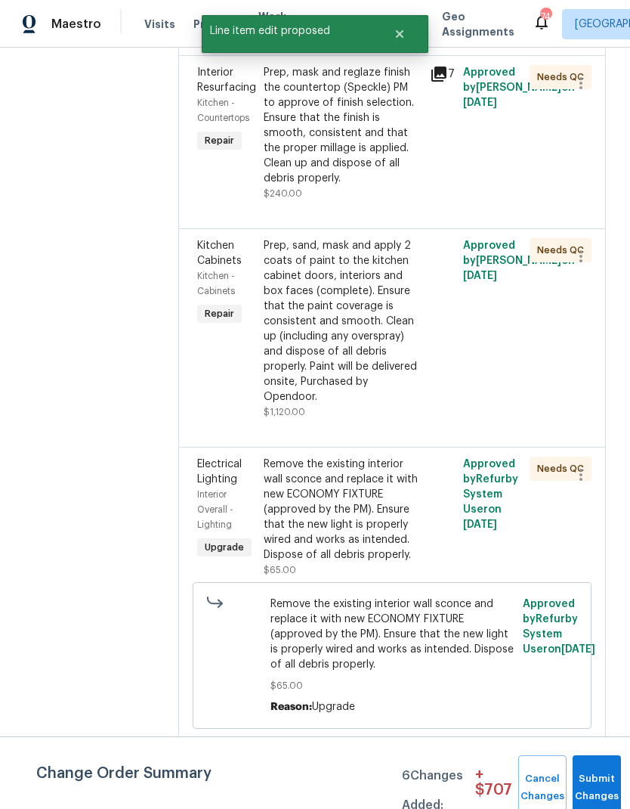
scroll to position [0, 0]
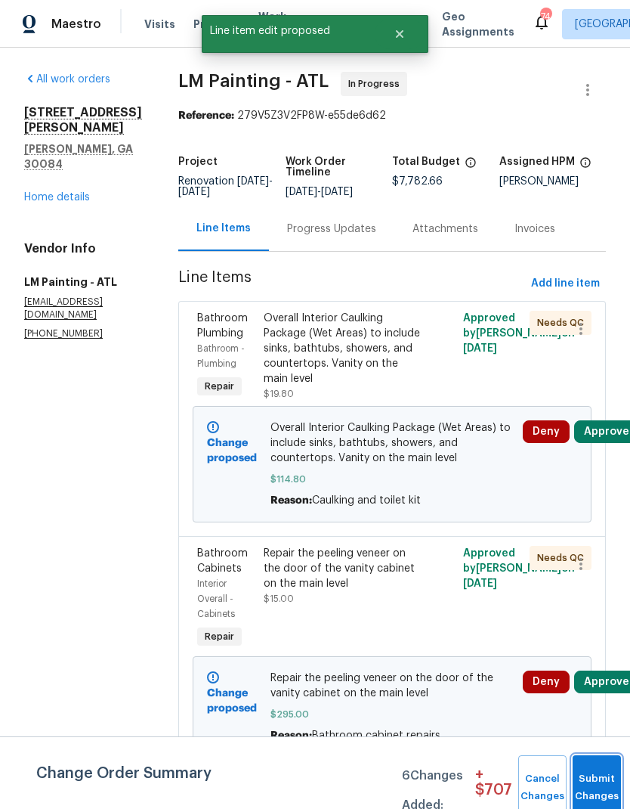
click at [594, 536] on button "Submit Changes" at bounding box center [597, 787] width 48 height 65
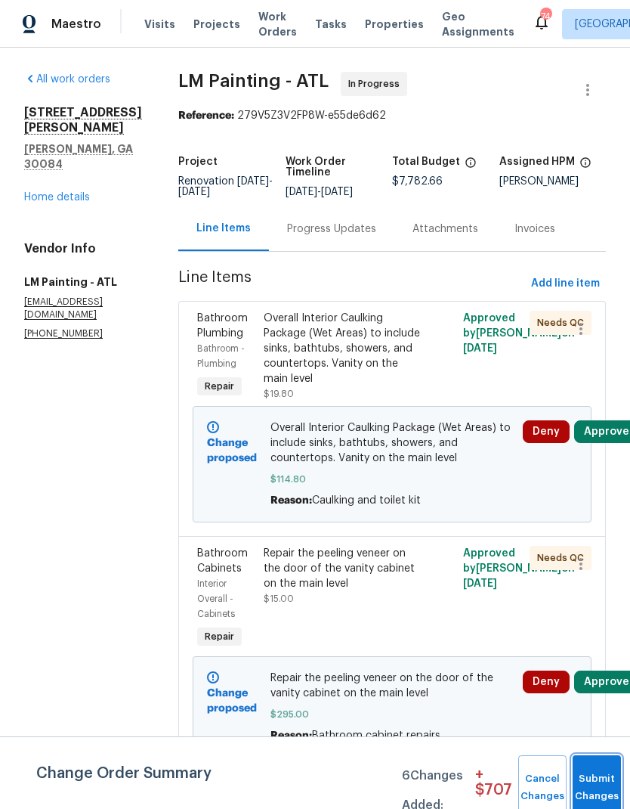
click at [596, 536] on span "Submit Changes" at bounding box center [596, 787] width 33 height 35
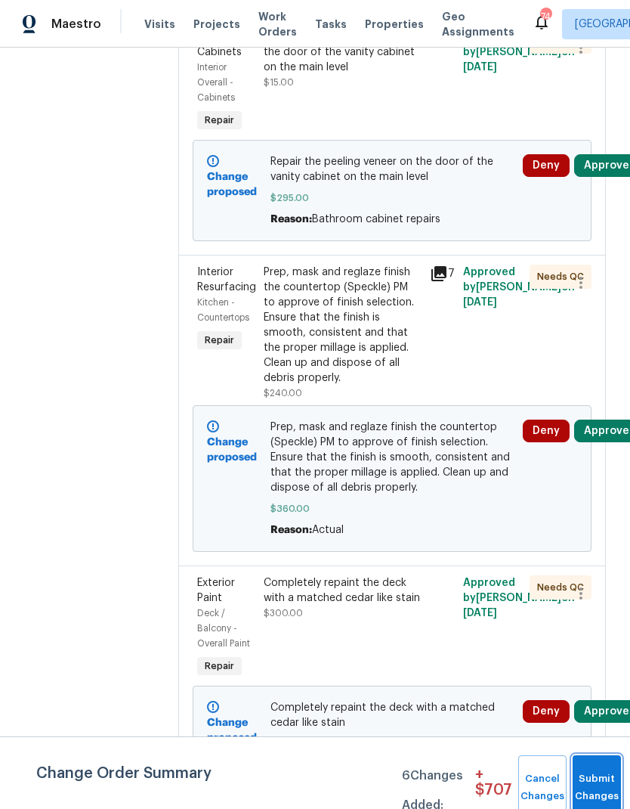
scroll to position [516, 0]
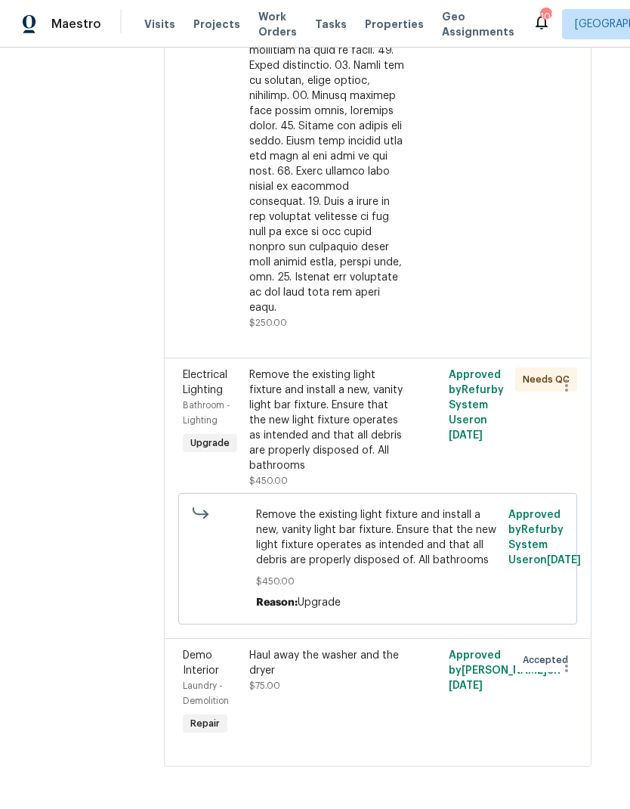
scroll to position [7037, 14]
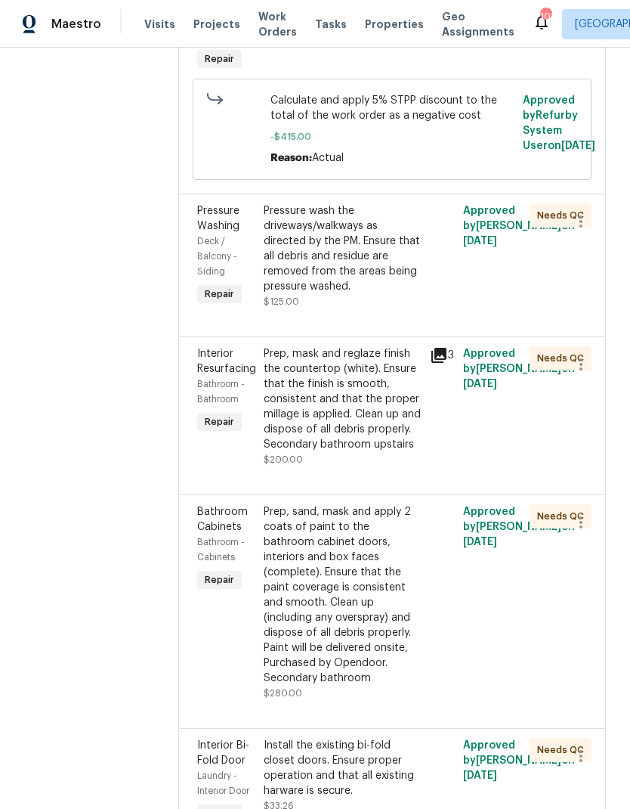
scroll to position [3451, 0]
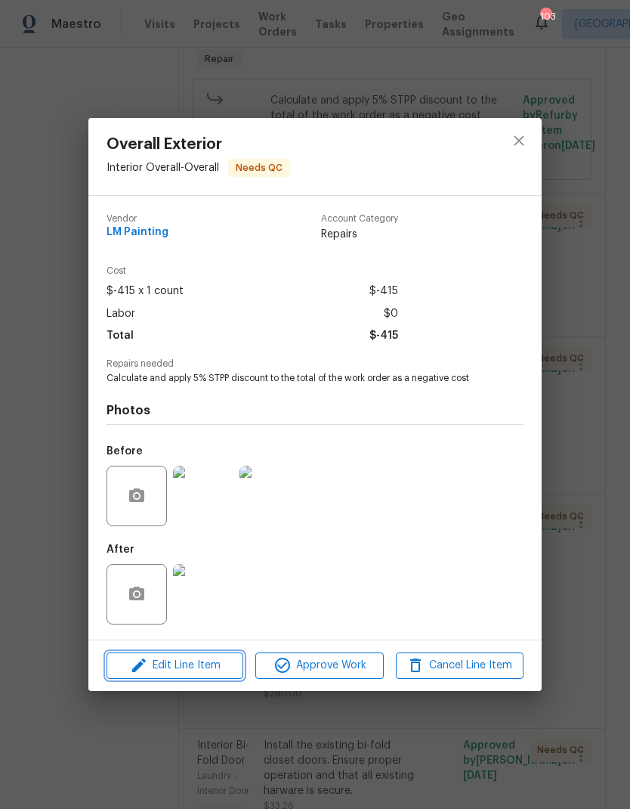
click at [193, 670] on span "Edit Line Item" at bounding box center [175, 665] width 128 height 19
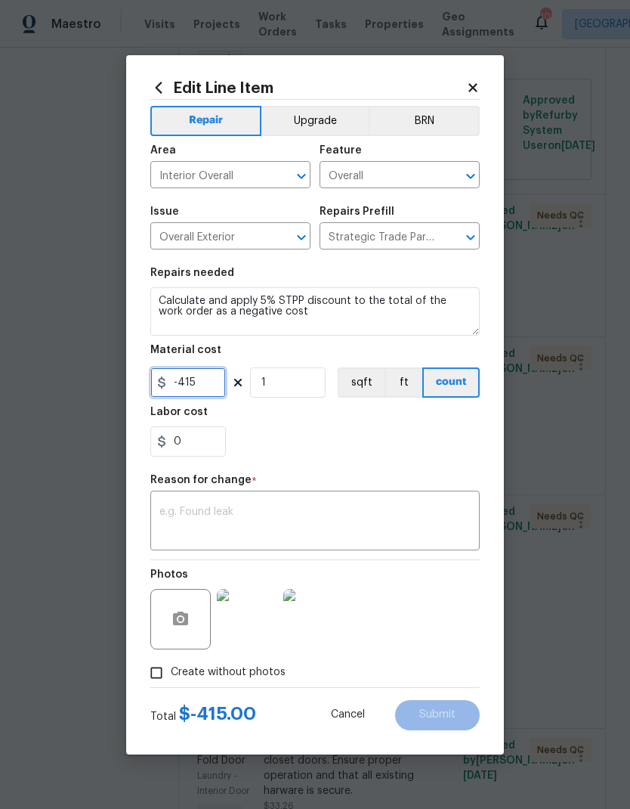
click at [212, 379] on input "-415" at bounding box center [188, 382] width 76 height 30
type input "-450"
click at [314, 512] on textarea at bounding box center [314, 522] width 311 height 32
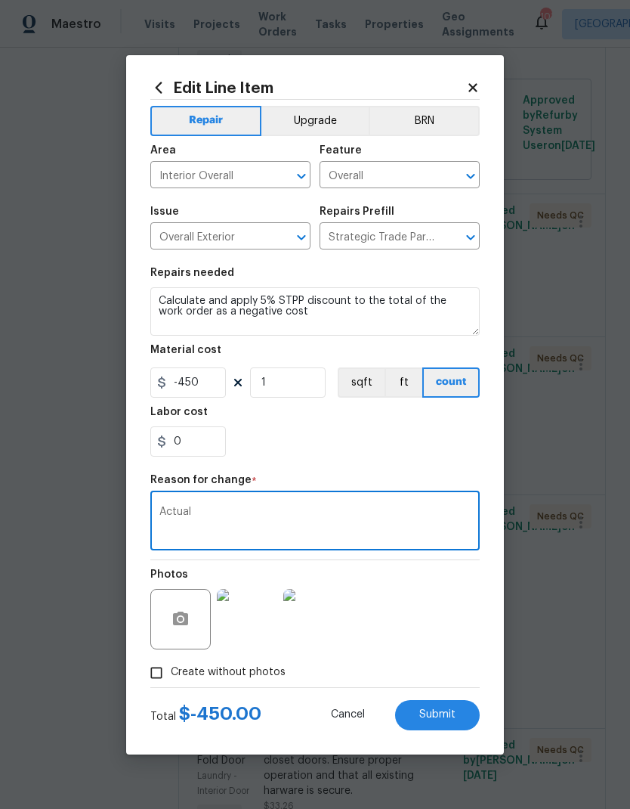
type textarea "Actual"
click at [435, 720] on span "Submit" at bounding box center [437, 714] width 36 height 11
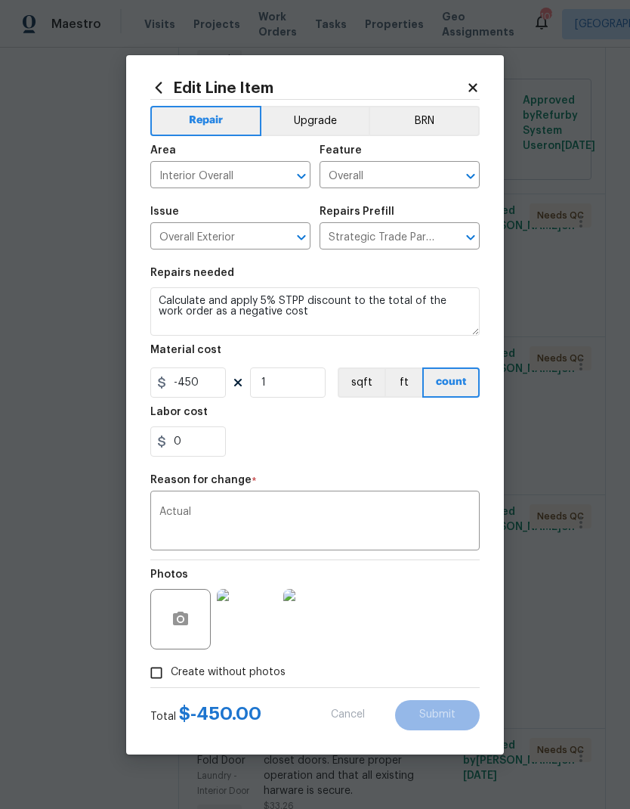
type input "-415"
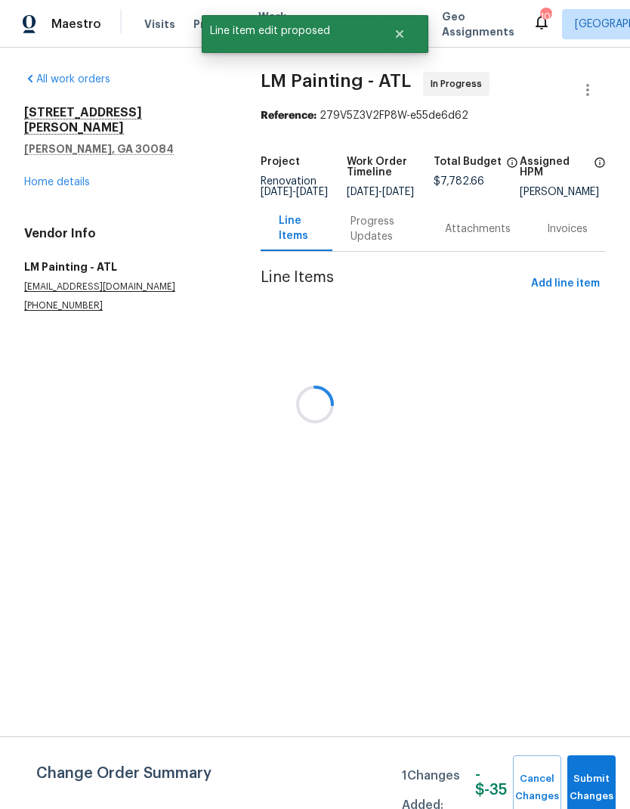
scroll to position [0, 0]
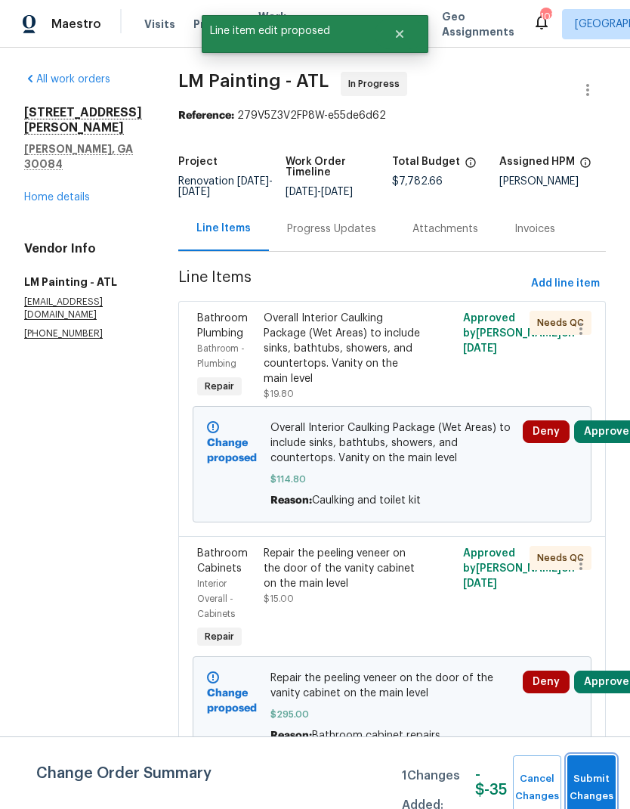
click at [591, 783] on span "Submit Changes" at bounding box center [591, 787] width 33 height 35
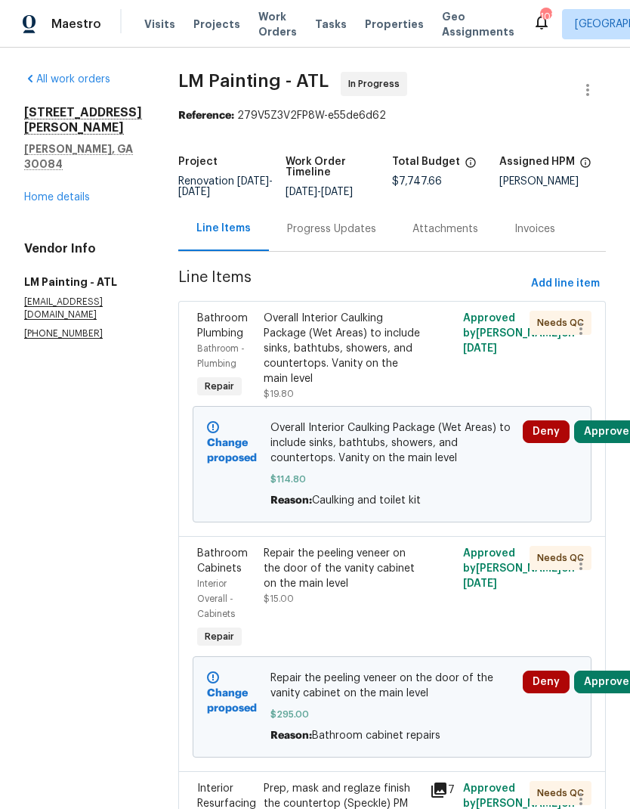
click at [71, 192] on link "Home details" at bounding box center [57, 197] width 66 height 11
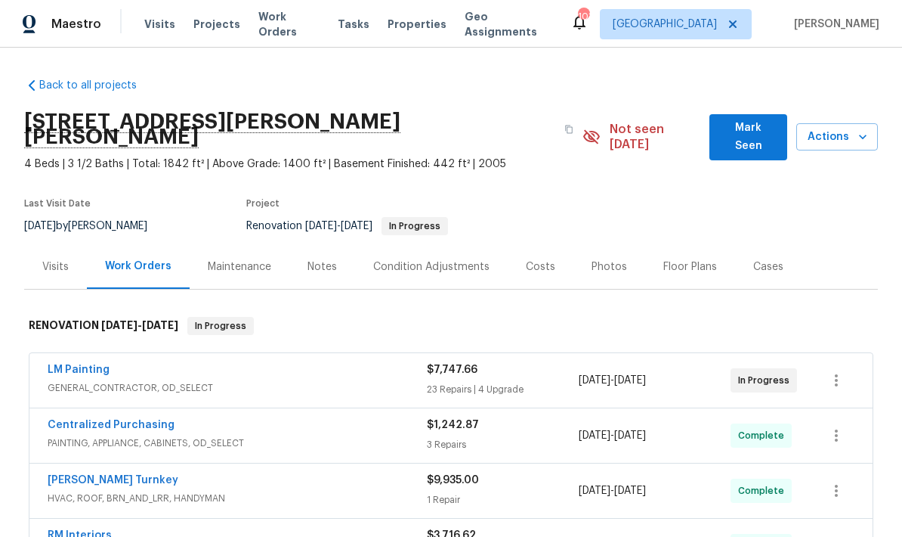
click at [630, 132] on span "Actions" at bounding box center [837, 137] width 57 height 19
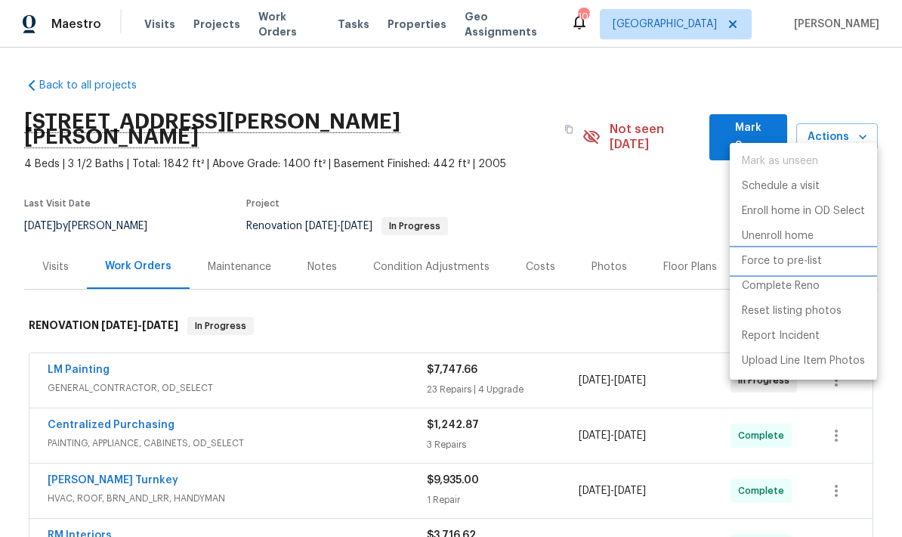
click at [630, 270] on li "Force to pre-list" at bounding box center [803, 261] width 147 height 25
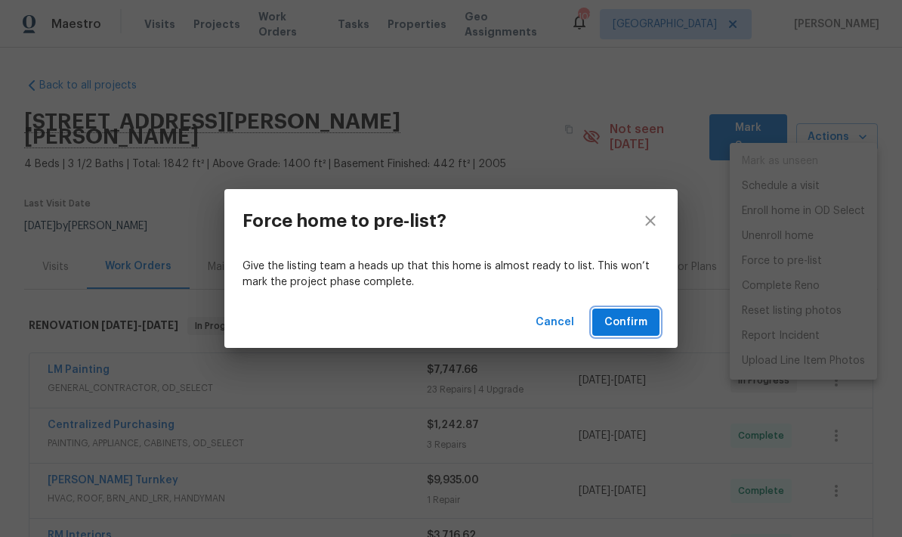
click at [630, 315] on span "Confirm" at bounding box center [626, 322] width 43 height 19
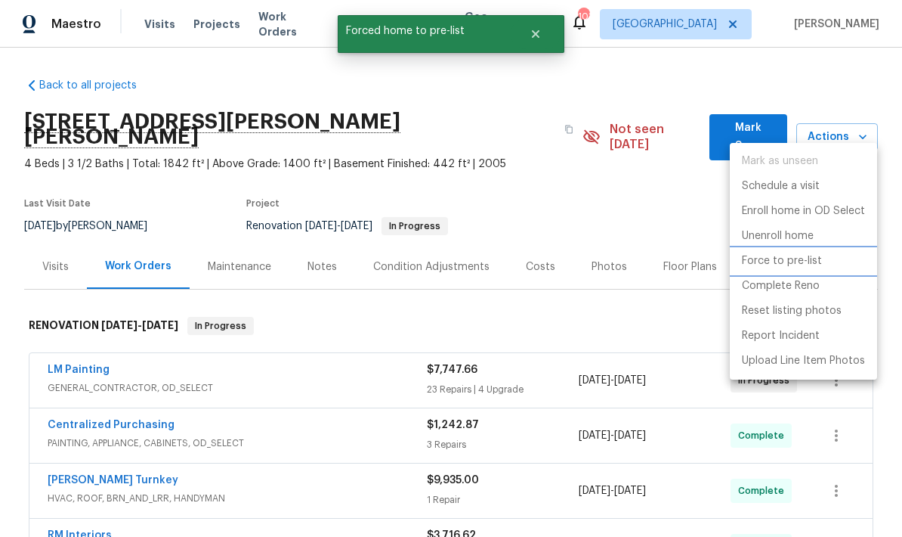
click at [630, 262] on p "Force to pre-list" at bounding box center [782, 261] width 80 height 16
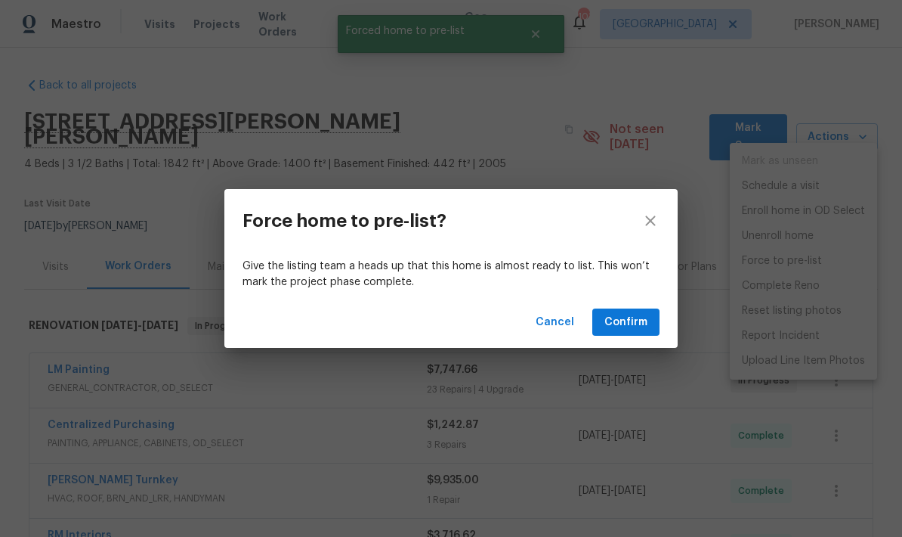
click at [630, 320] on span "Confirm" at bounding box center [626, 322] width 43 height 19
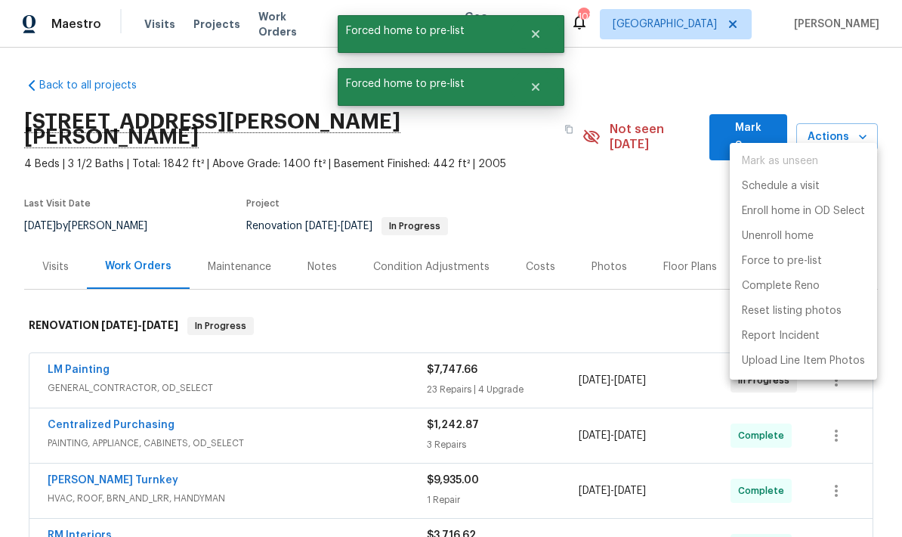
click at [630, 129] on div at bounding box center [451, 268] width 902 height 537
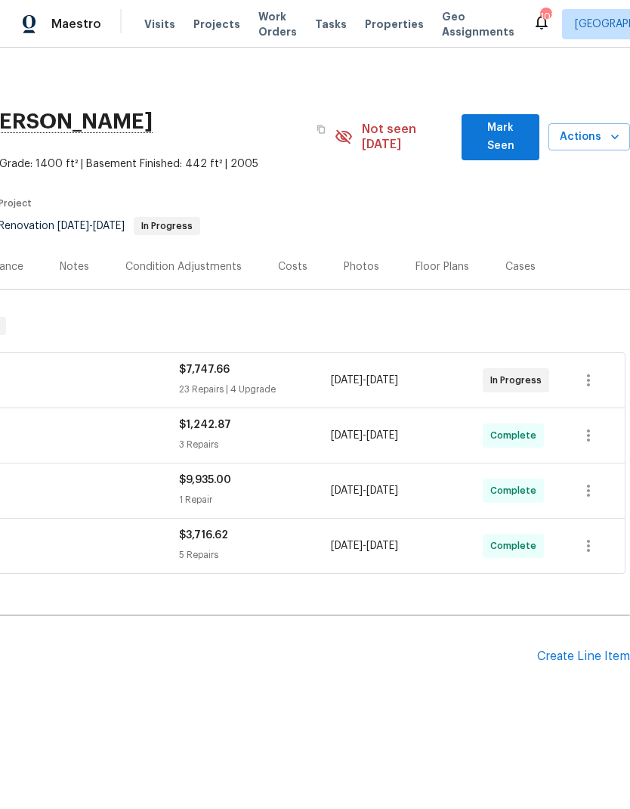
scroll to position [0, 224]
click at [494, 119] on button "Mark Seen" at bounding box center [501, 137] width 78 height 46
